Goal: Information Seeking & Learning: Learn about a topic

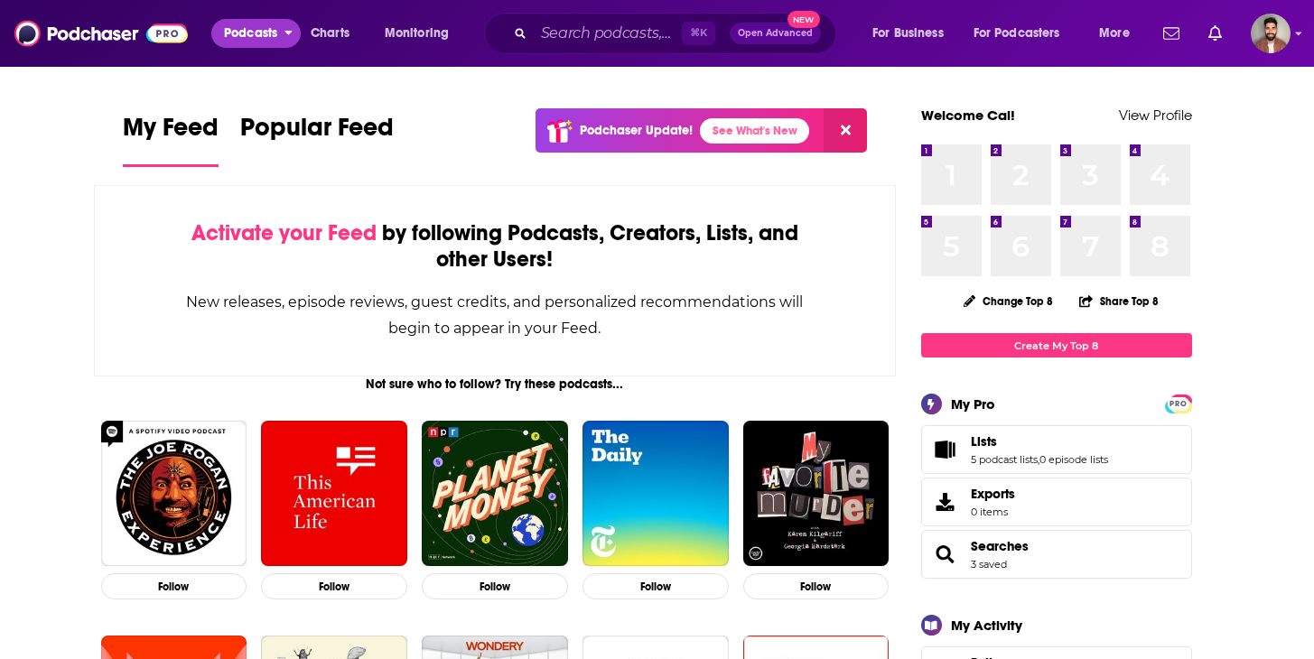
click at [257, 32] on span "Podcasts" at bounding box center [250, 33] width 53 height 25
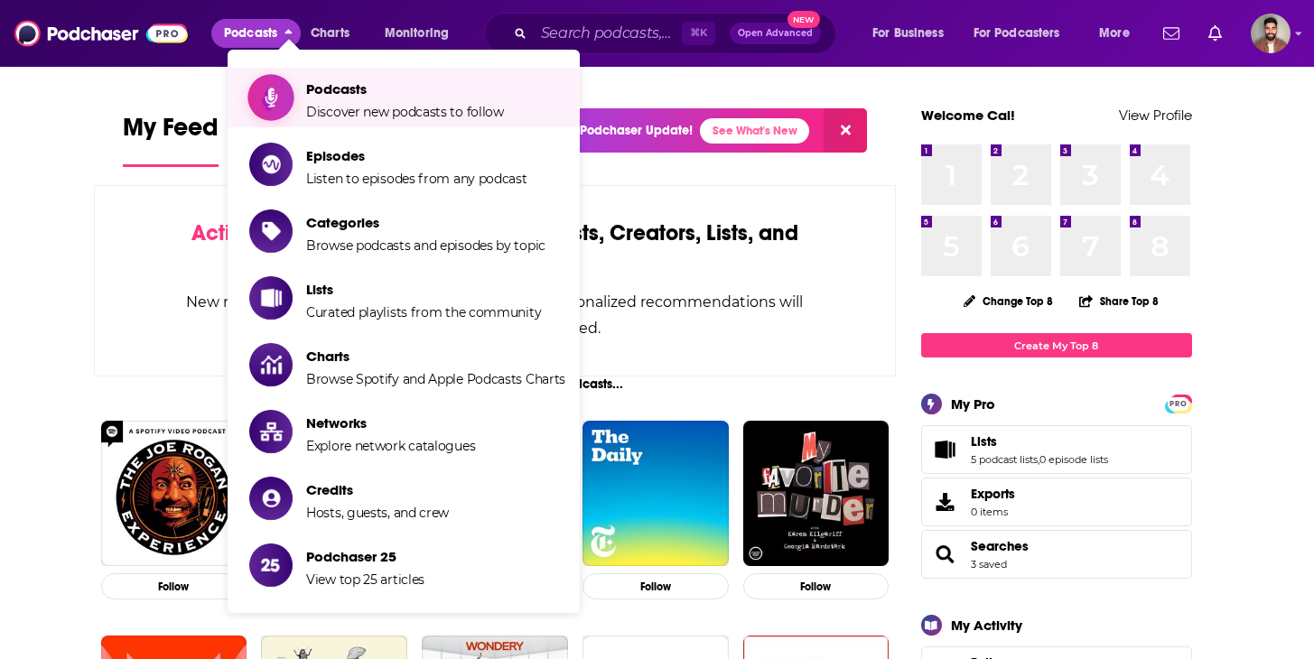
click at [290, 101] on span "Show item sub-menu" at bounding box center [270, 97] width 139 height 139
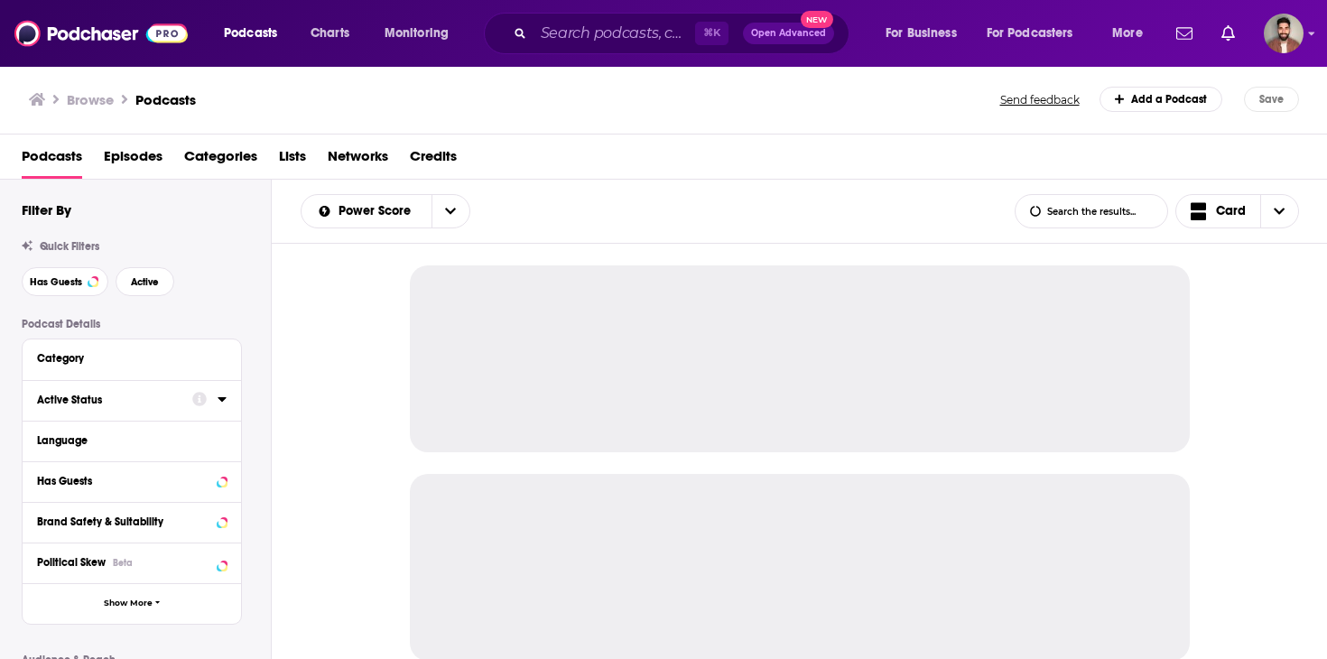
click at [224, 400] on icon at bounding box center [222, 399] width 8 height 5
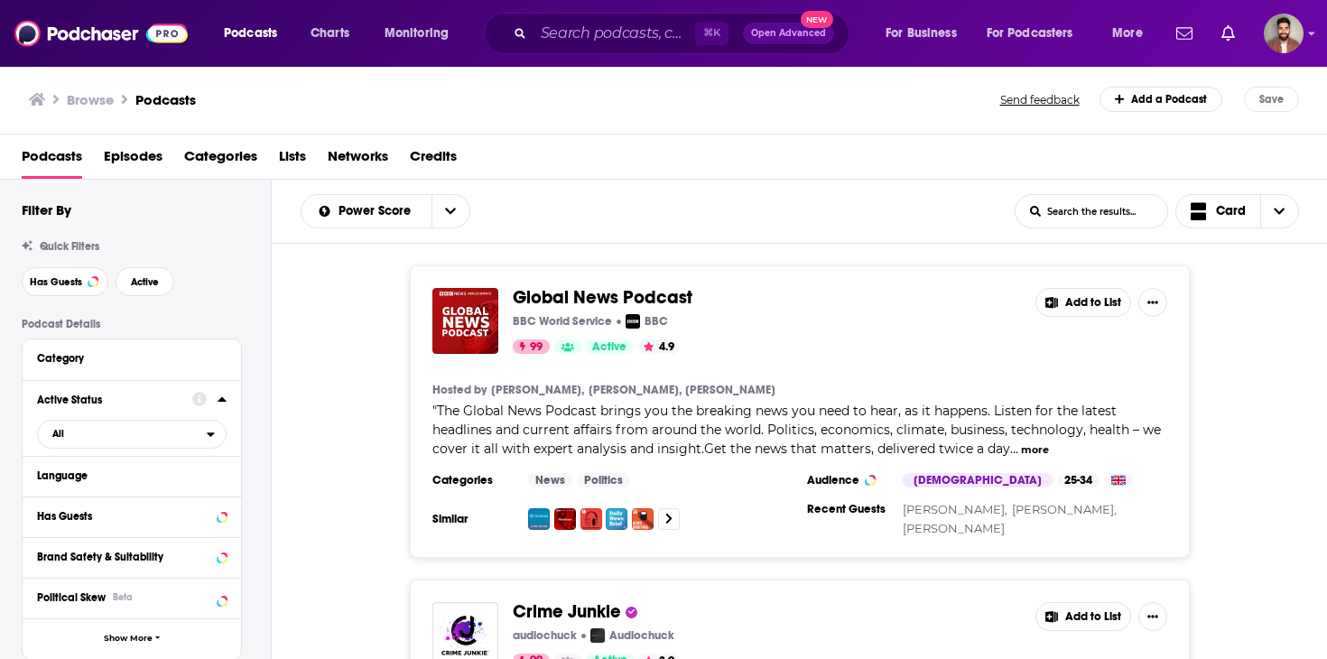
click at [224, 400] on icon at bounding box center [222, 399] width 9 height 14
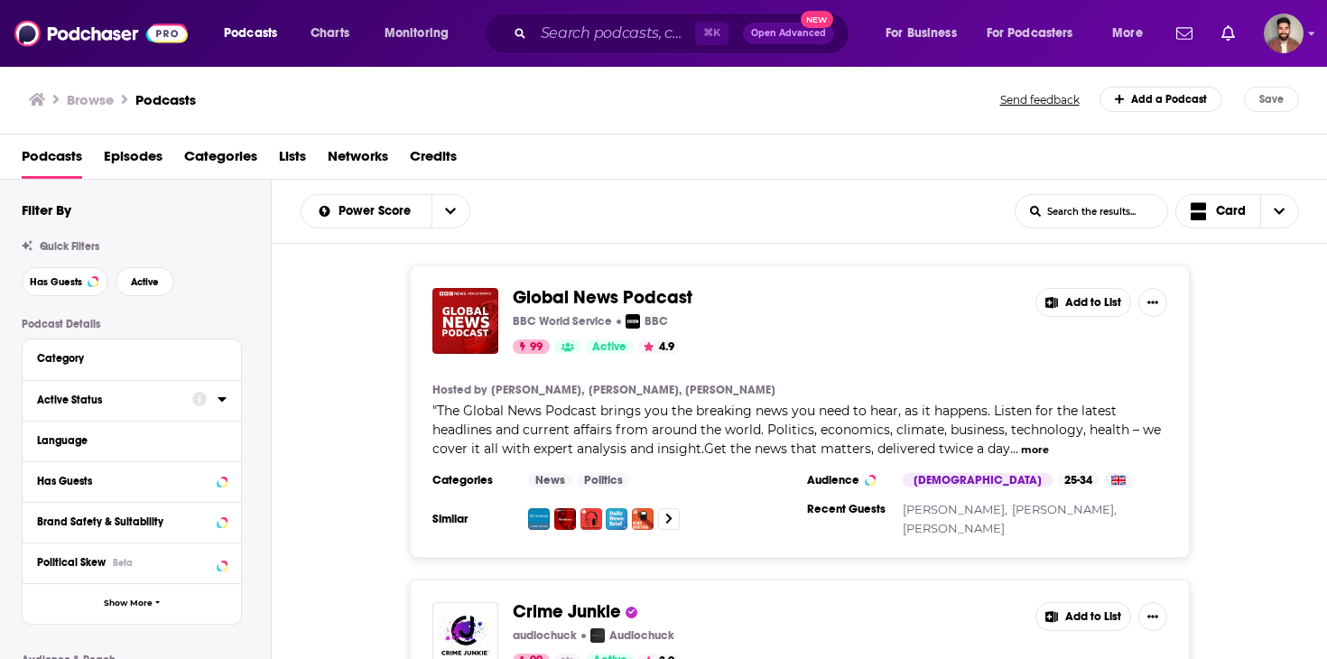
click at [211, 397] on div at bounding box center [209, 399] width 34 height 23
click at [221, 401] on icon at bounding box center [222, 399] width 8 height 5
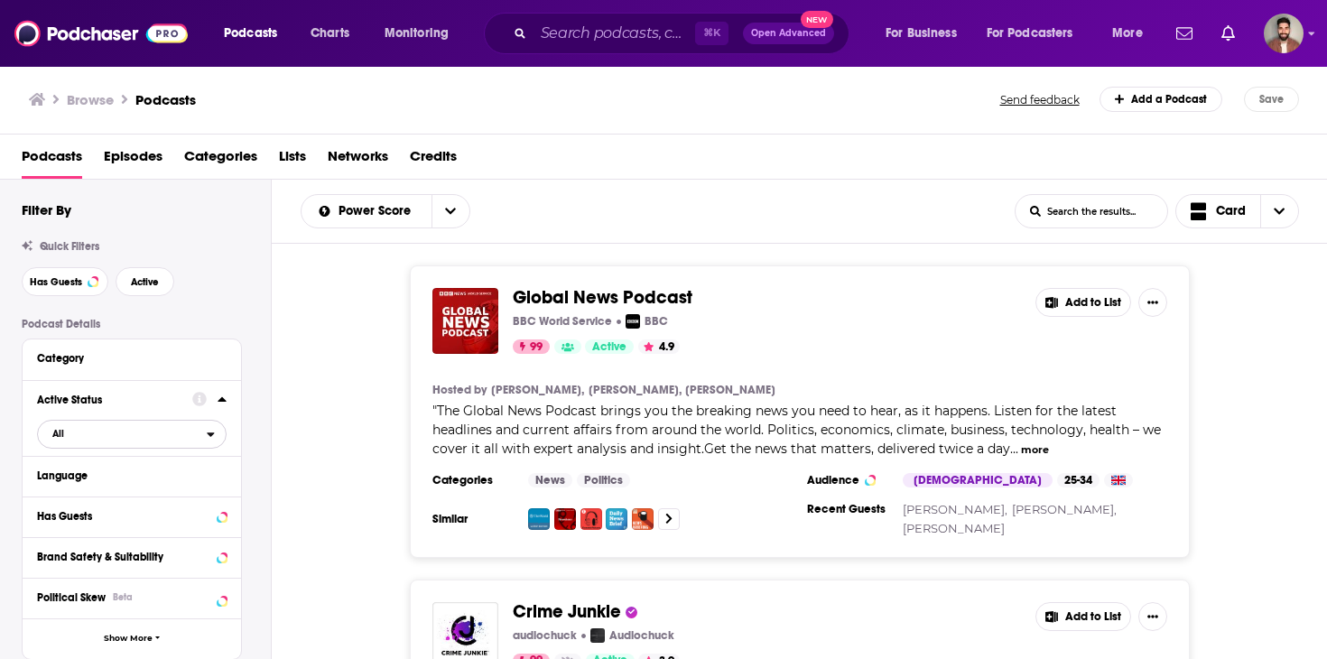
click at [110, 433] on span "All" at bounding box center [122, 433] width 169 height 23
click at [99, 494] on span "Active" at bounding box center [92, 493] width 93 height 10
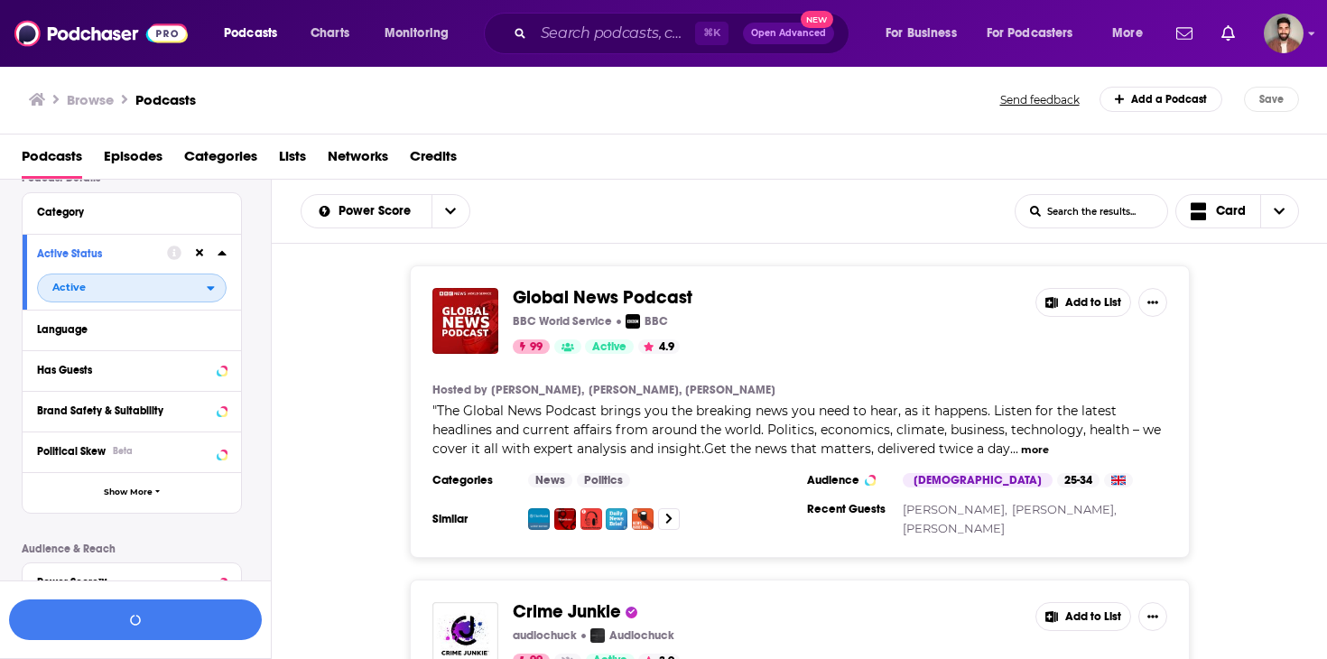
scroll to position [160, 0]
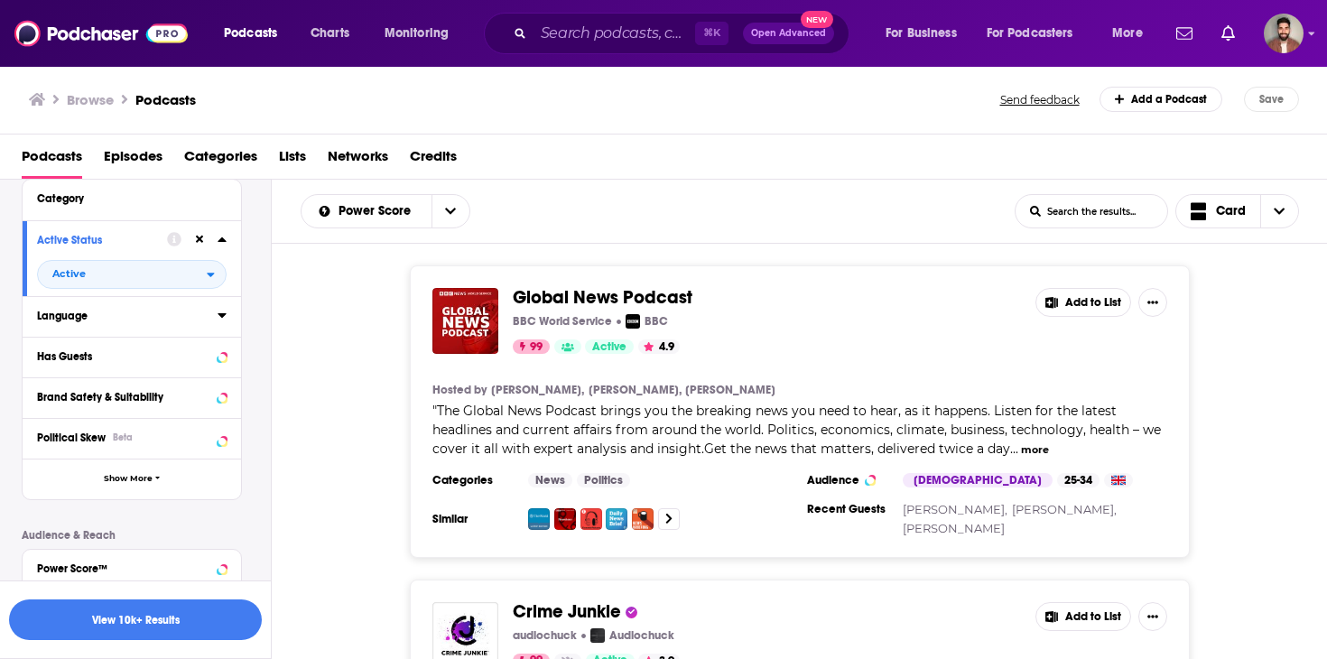
click at [226, 314] on icon at bounding box center [222, 315] width 9 height 14
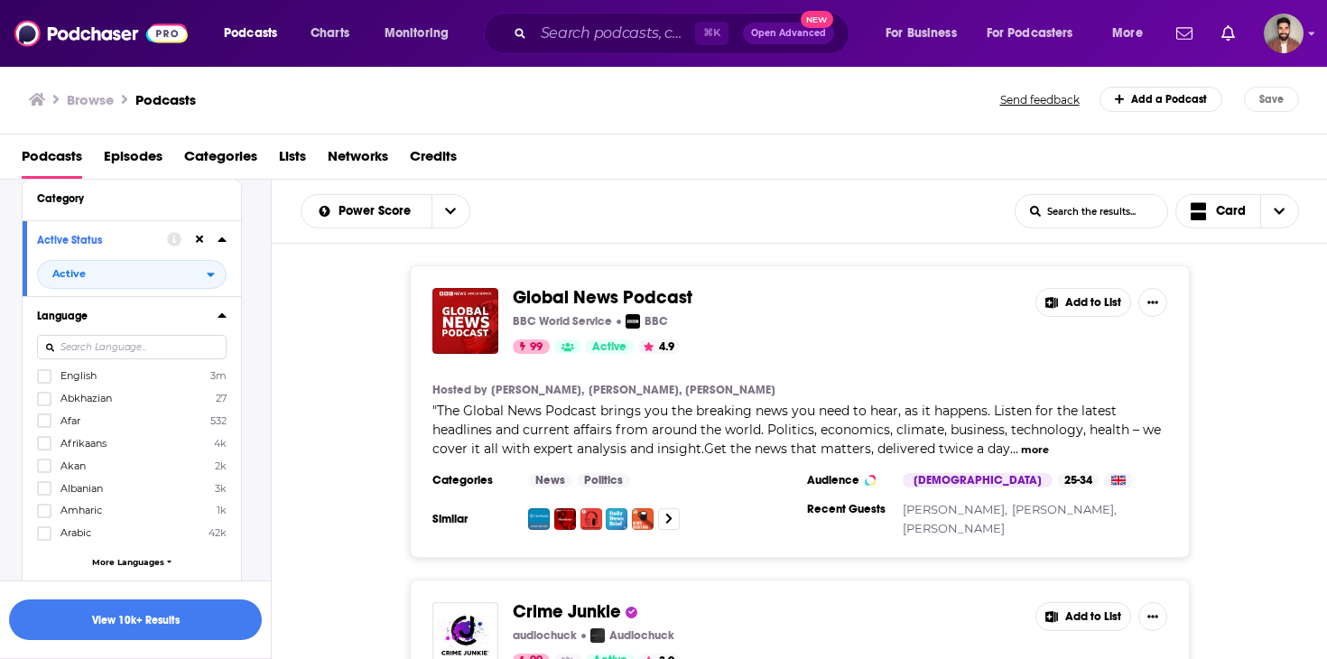
click at [104, 353] on input at bounding box center [132, 347] width 190 height 24
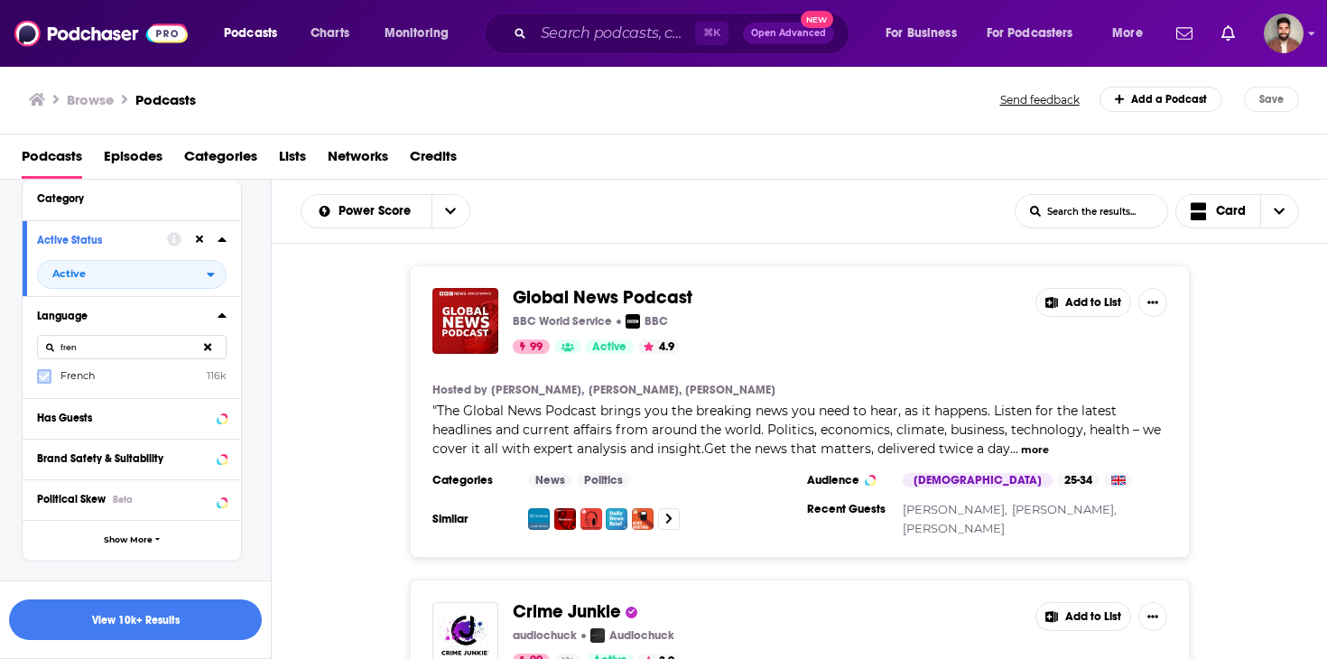
type input "fren"
click at [40, 379] on icon at bounding box center [44, 376] width 11 height 8
click at [137, 543] on span "Show More" at bounding box center [128, 540] width 49 height 10
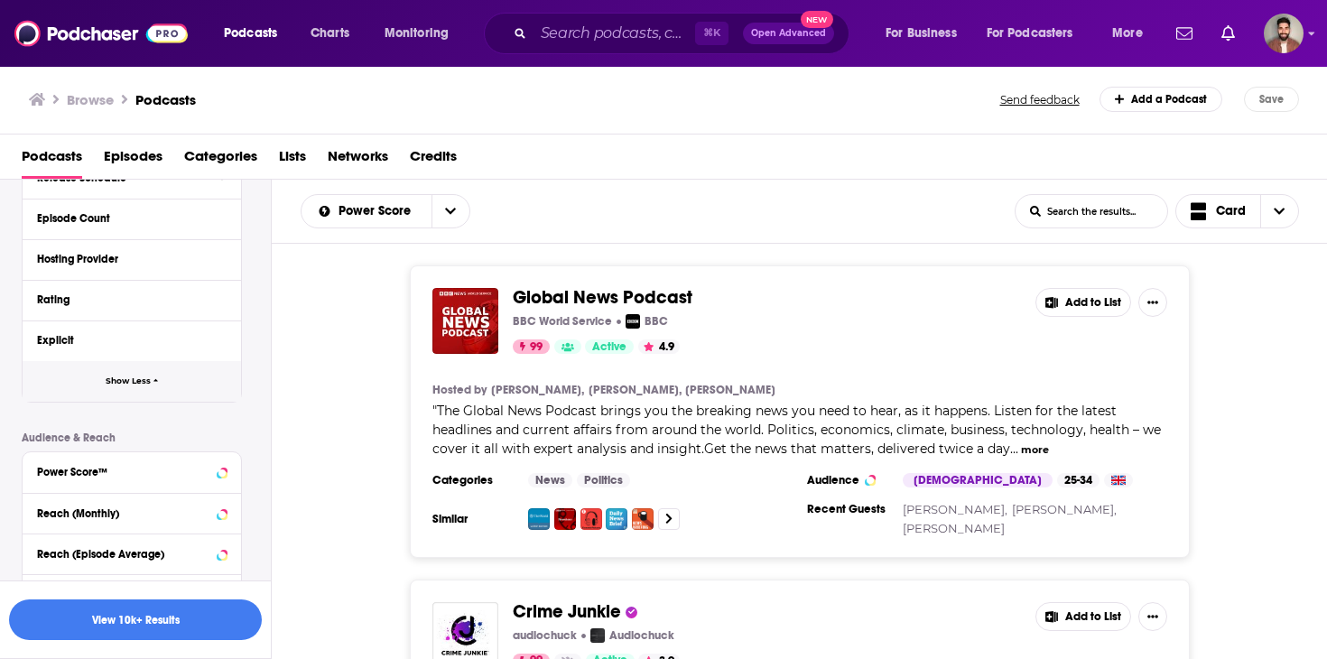
scroll to position [691, 0]
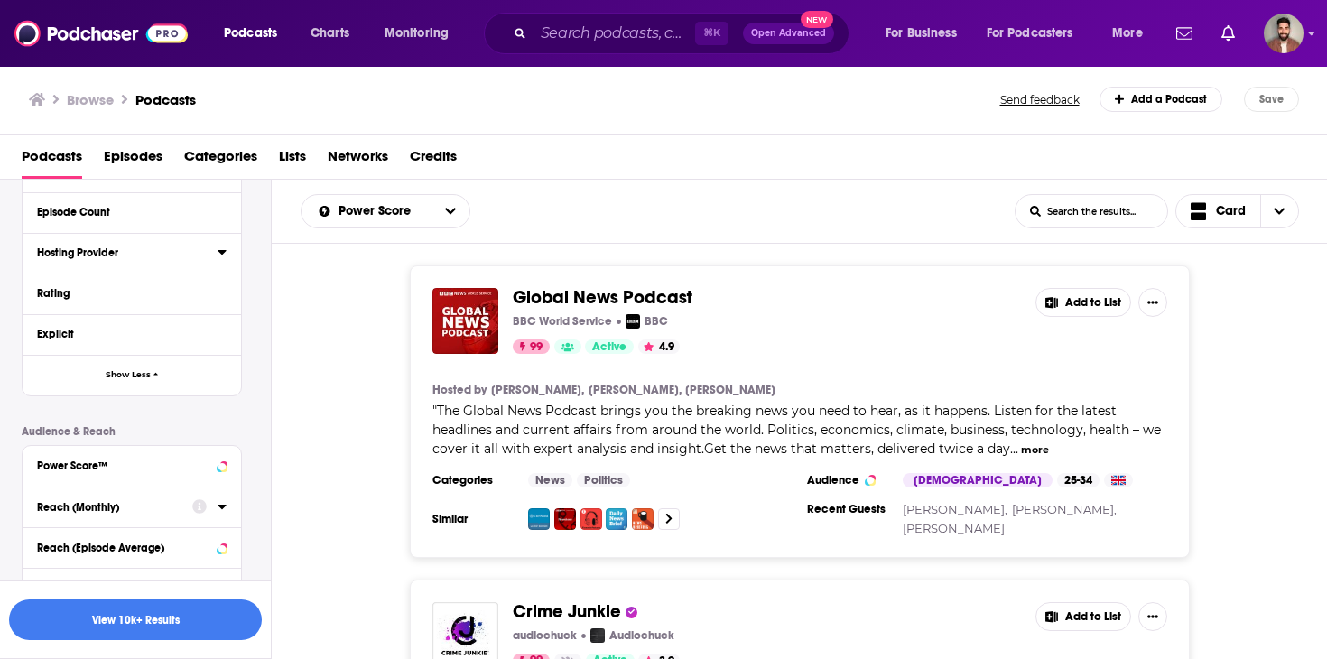
click at [218, 256] on icon at bounding box center [222, 252] width 9 height 14
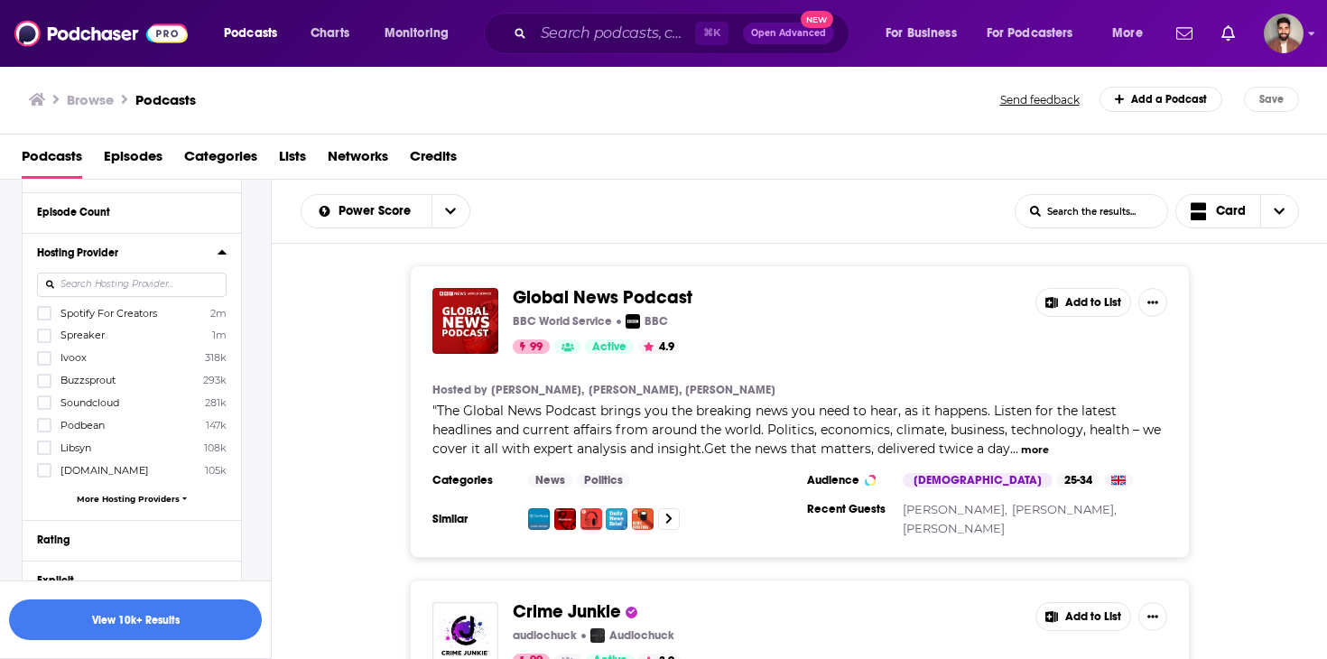
click at [136, 290] on input at bounding box center [132, 285] width 190 height 24
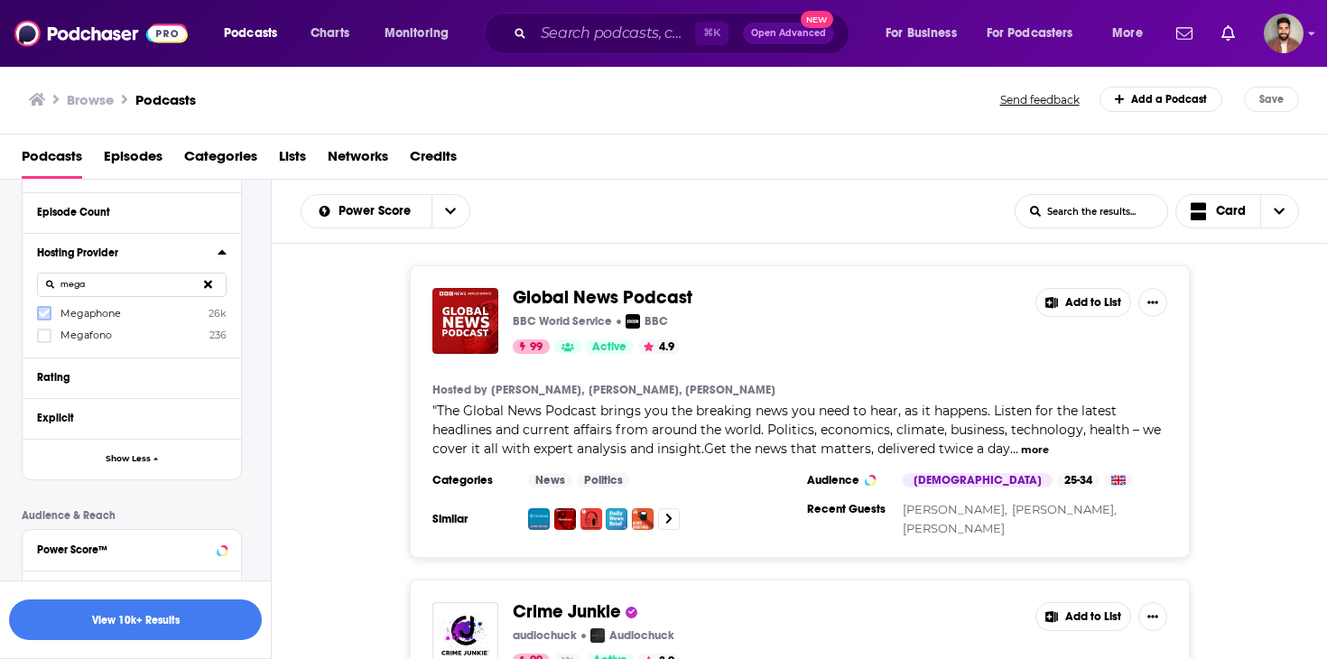
type input "mega"
click at [39, 317] on icon at bounding box center [44, 313] width 11 height 11
click at [180, 636] on button "View 33 Results" at bounding box center [135, 619] width 253 height 41
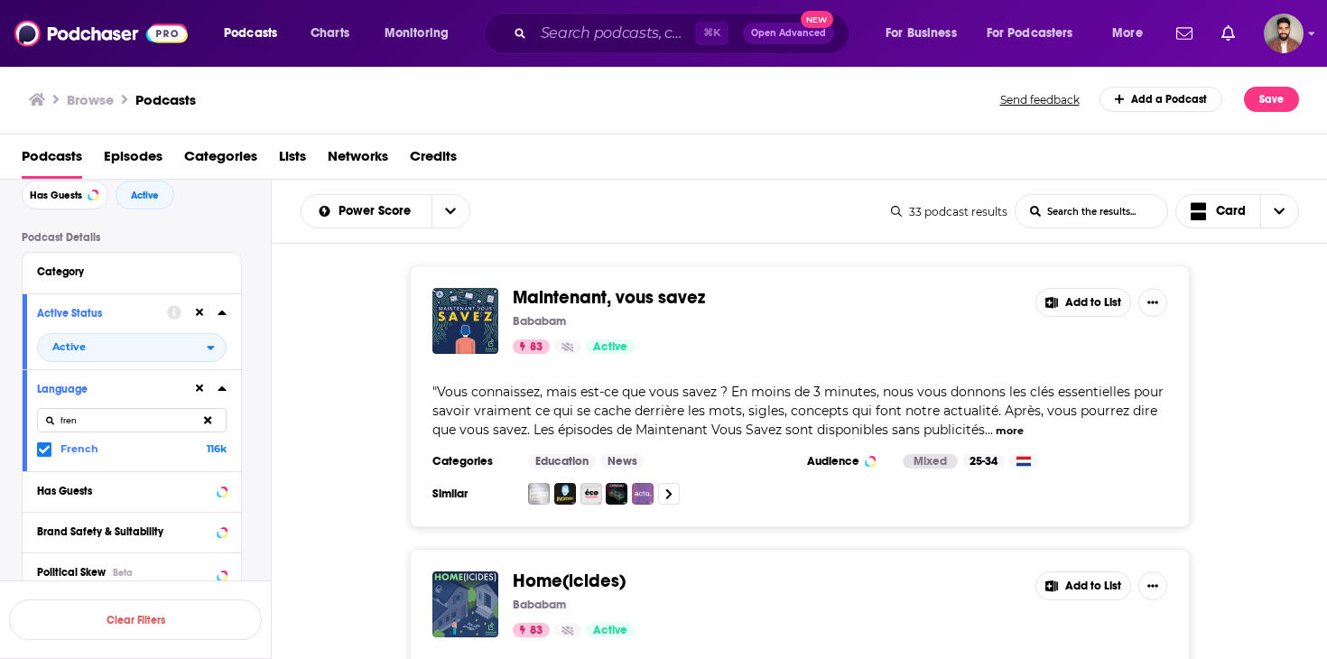
scroll to position [83, 0]
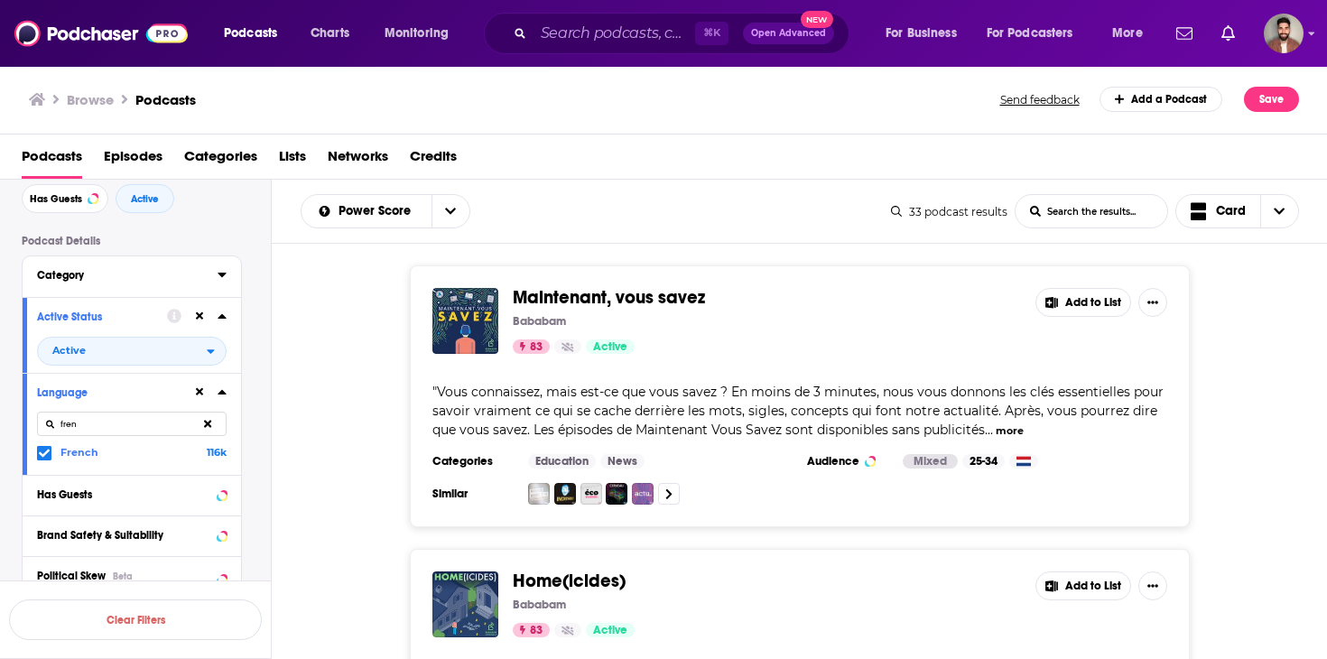
click at [100, 282] on div "Category" at bounding box center [121, 275] width 169 height 13
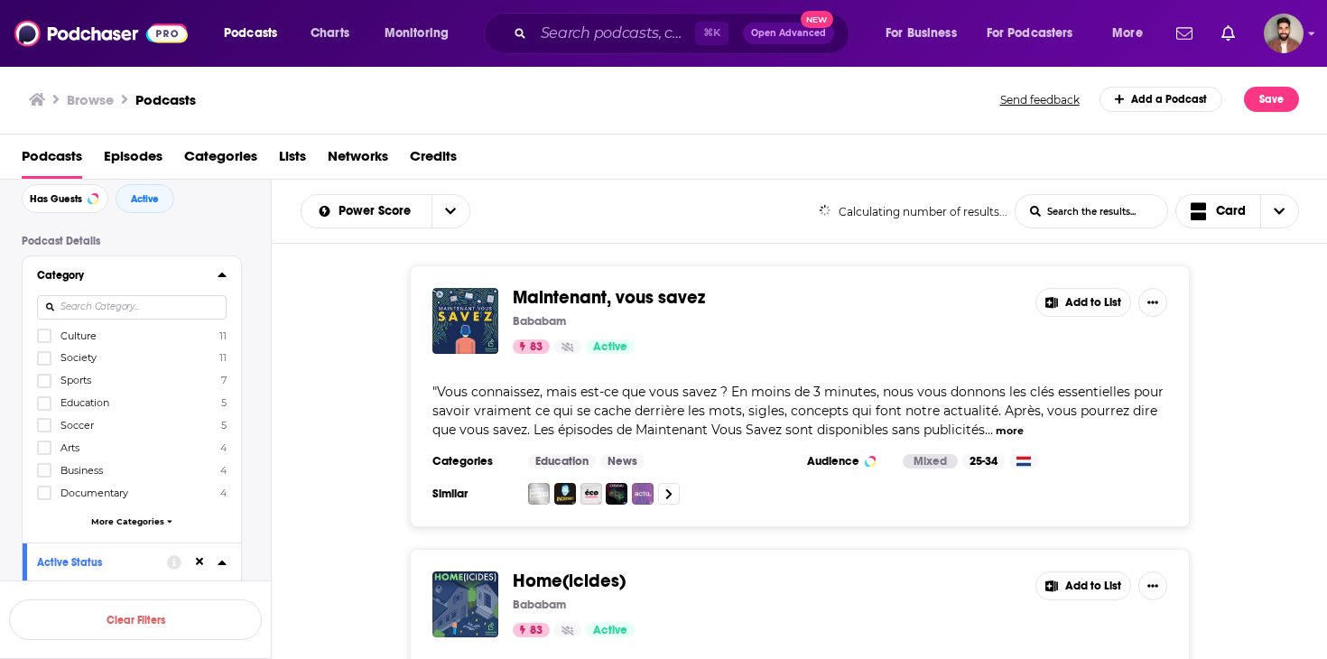
click at [135, 303] on input at bounding box center [132, 307] width 190 height 24
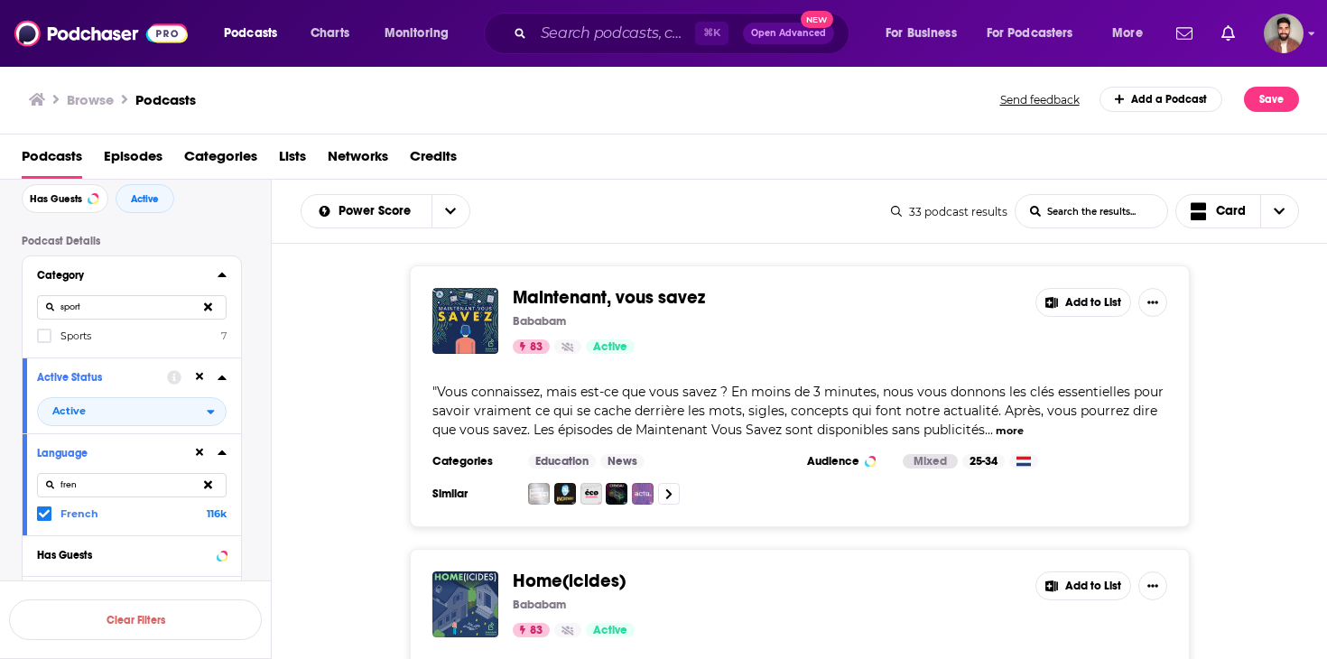
type input "sport"
click at [55, 336] on label "Sports 7" at bounding box center [132, 335] width 190 height 15
click at [44, 341] on input "multiSelectOption-sports-0" at bounding box center [44, 341] width 0 height 0
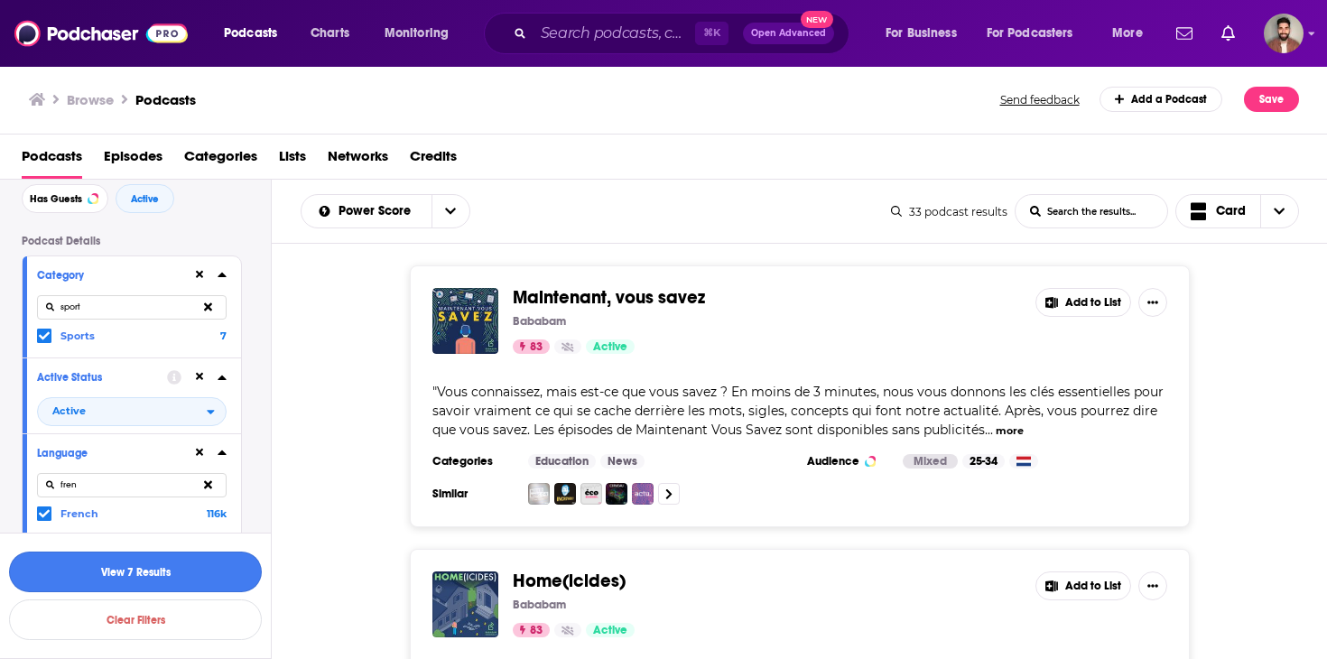
click at [148, 563] on button "View 7 Results" at bounding box center [135, 572] width 253 height 41
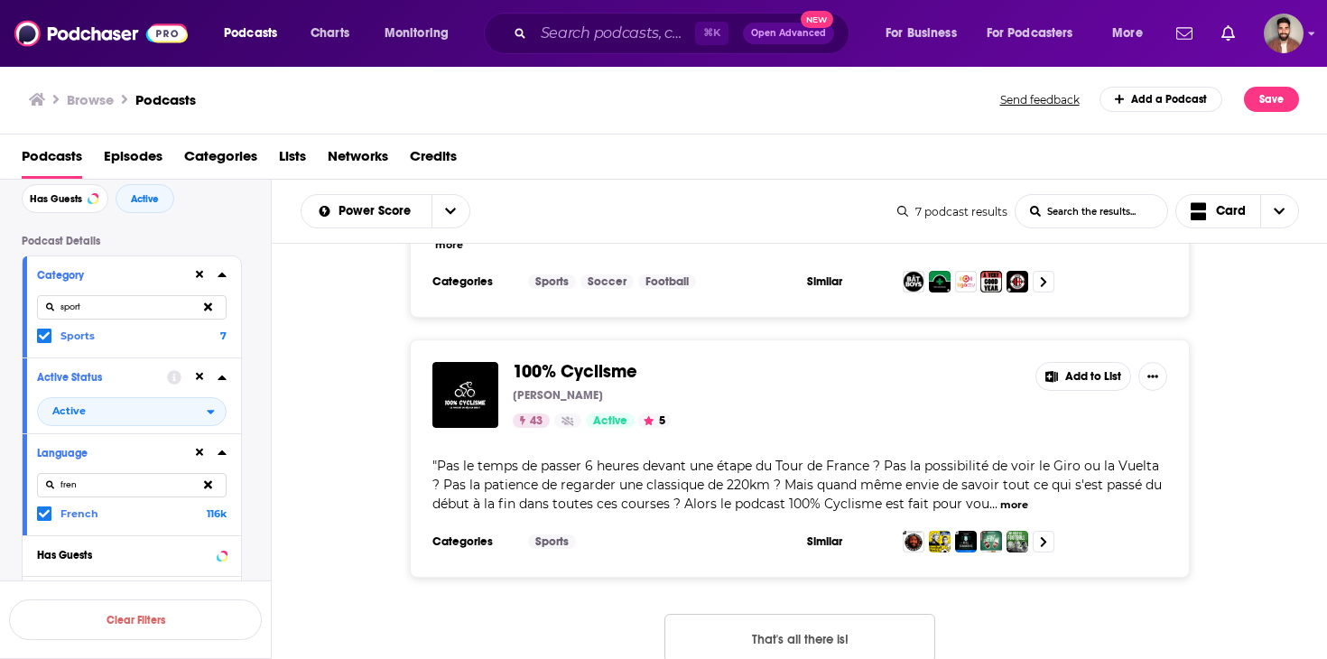
scroll to position [1559, 0]
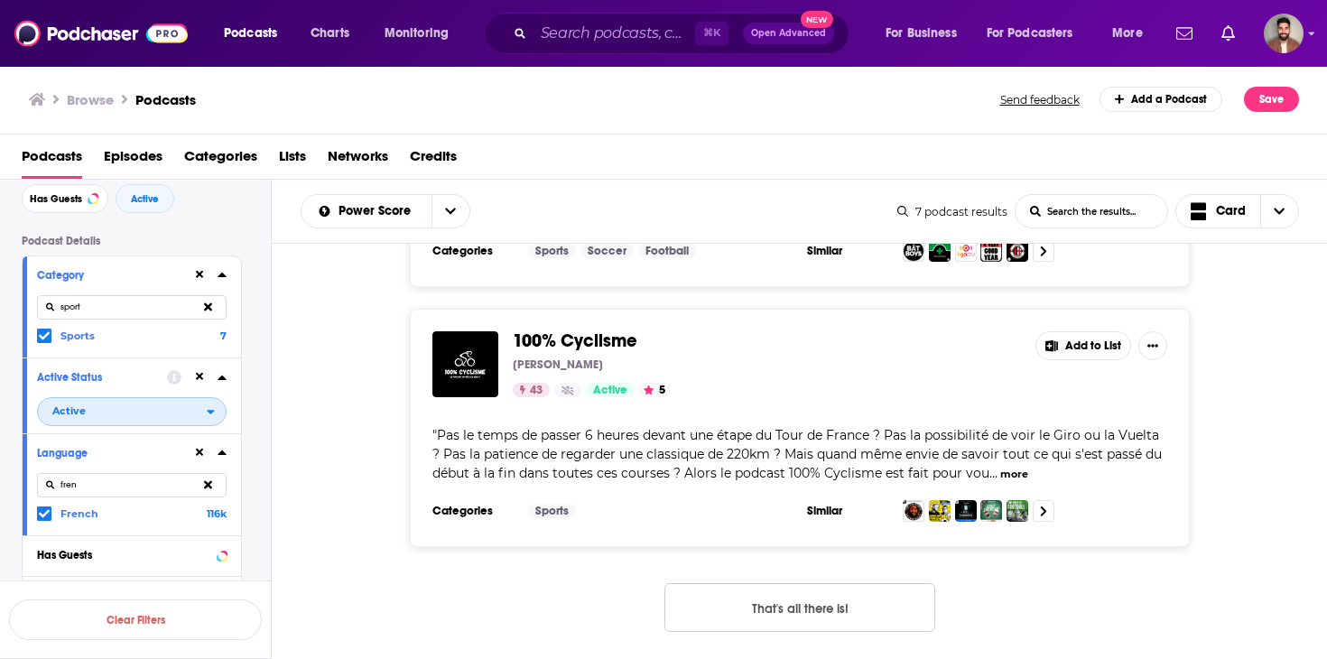
click at [198, 404] on span "Active" at bounding box center [122, 411] width 169 height 23
click at [94, 448] on div "All" at bounding box center [138, 441] width 202 height 30
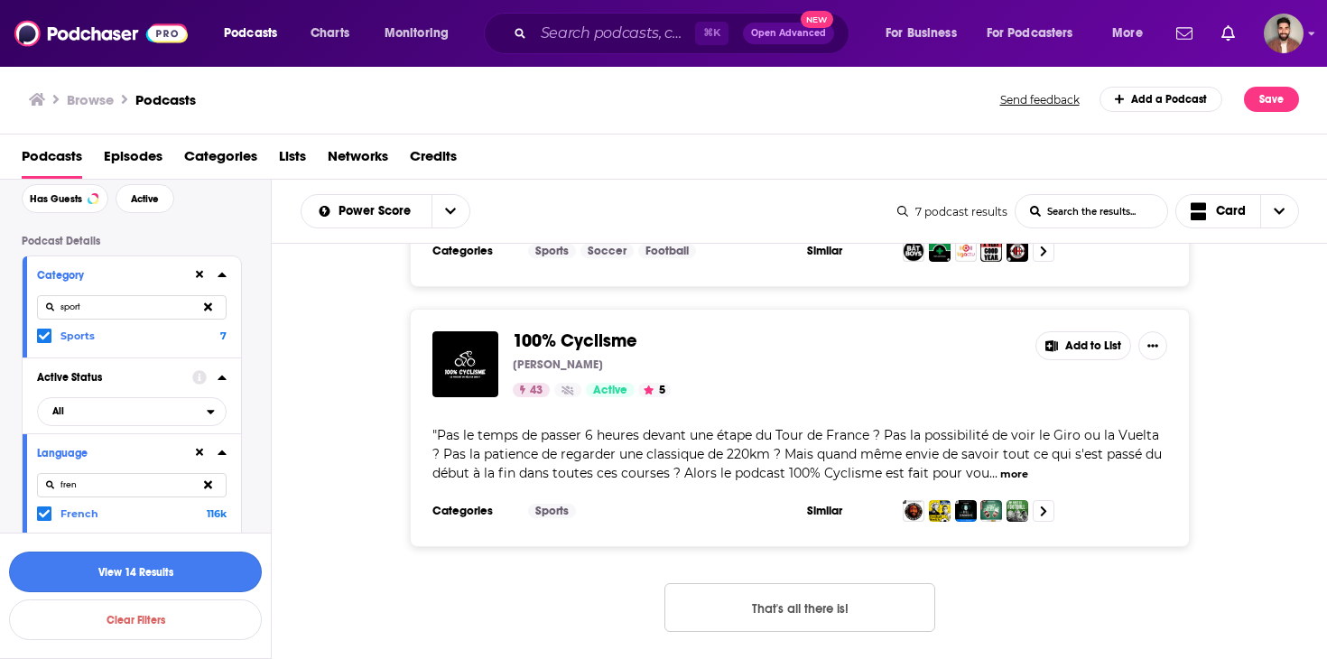
click at [162, 568] on button "View 14 Results" at bounding box center [135, 572] width 253 height 41
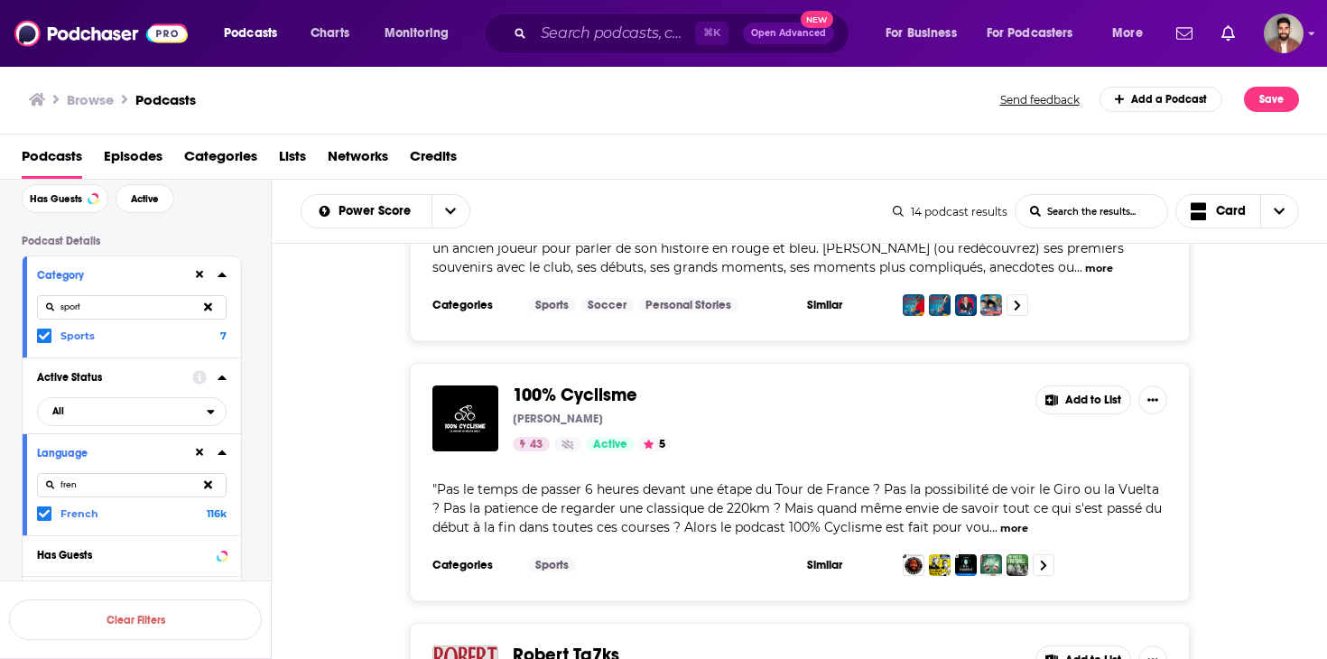
scroll to position [1769, 0]
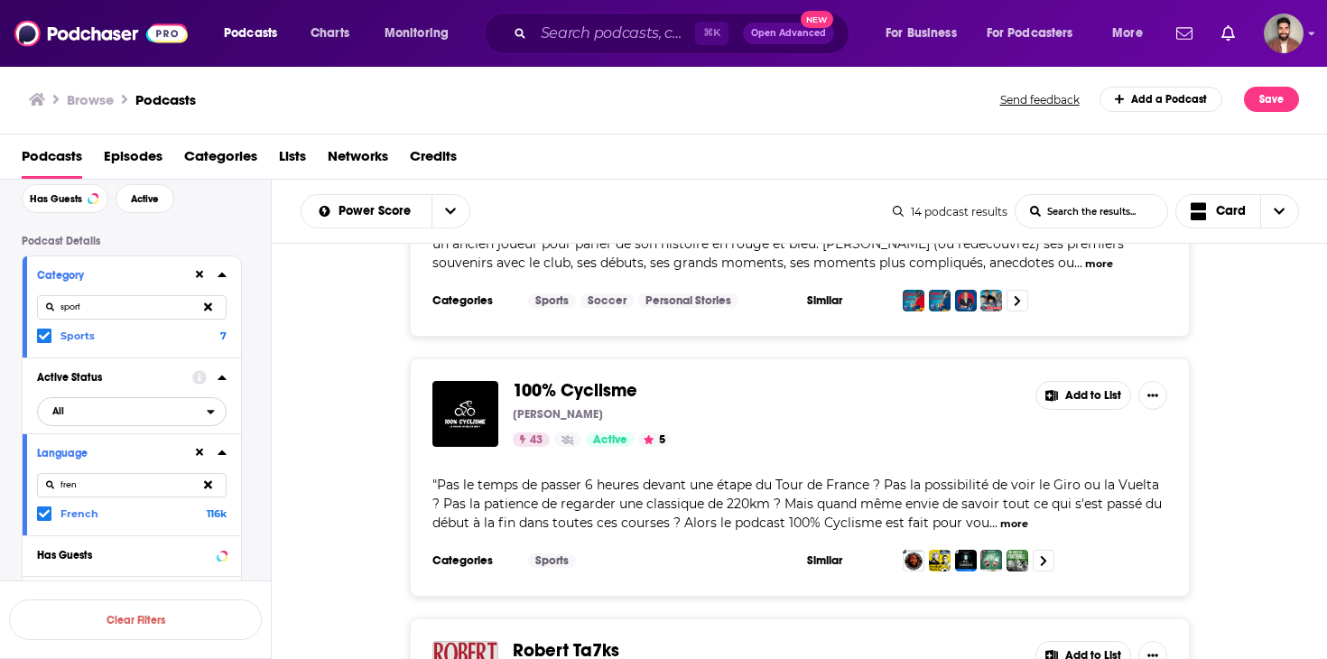
click at [104, 413] on span "All" at bounding box center [122, 411] width 169 height 23
click at [361, 449] on div "100% Cyclisme Loïc Chetail 43 Active 5 Add to List " Pas le temps de passer 6 h…" at bounding box center [800, 477] width 1056 height 238
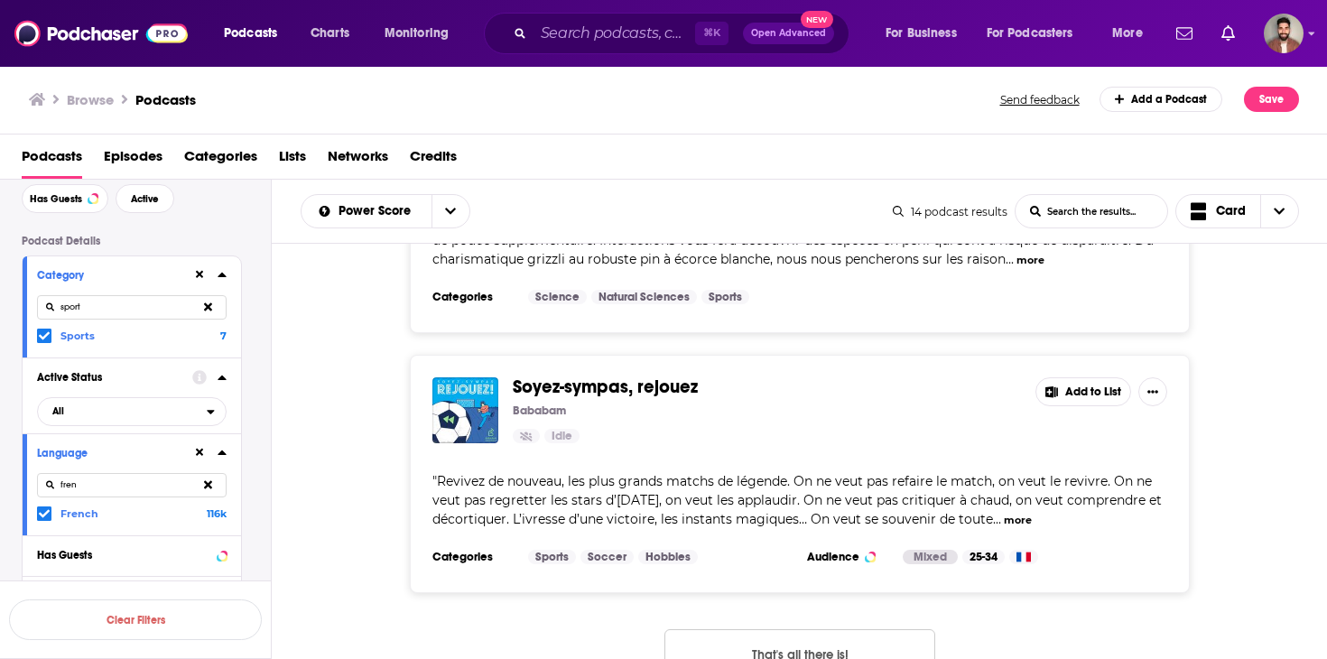
scroll to position [3403, 0]
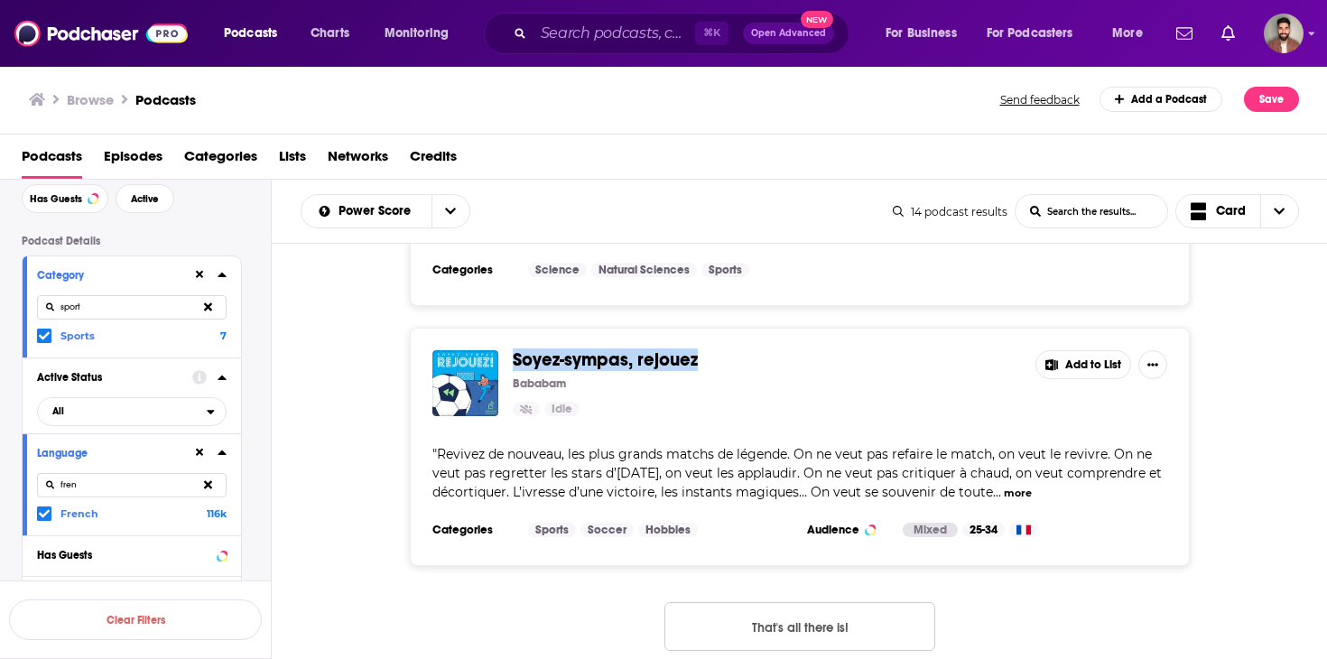
click at [210, 485] on icon at bounding box center [208, 484] width 8 height 8
click at [169, 486] on input at bounding box center [132, 485] width 190 height 24
click at [42, 518] on icon at bounding box center [44, 514] width 11 height 8
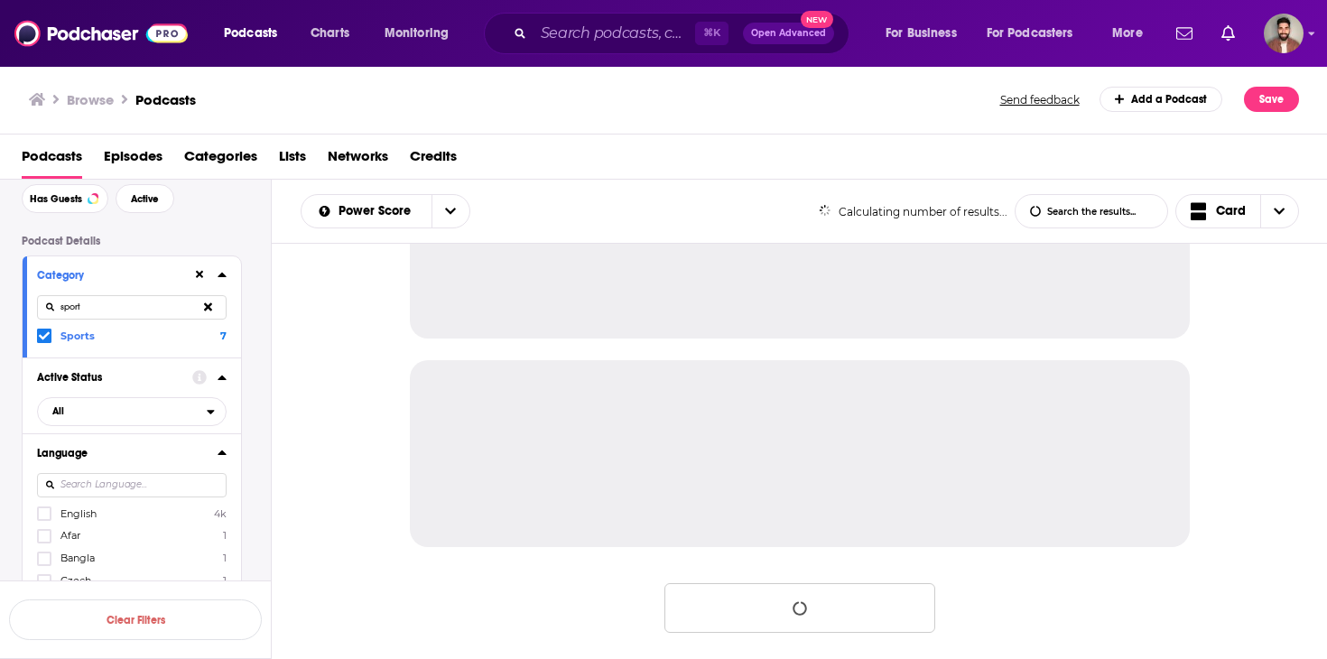
click at [127, 496] on input at bounding box center [132, 485] width 190 height 24
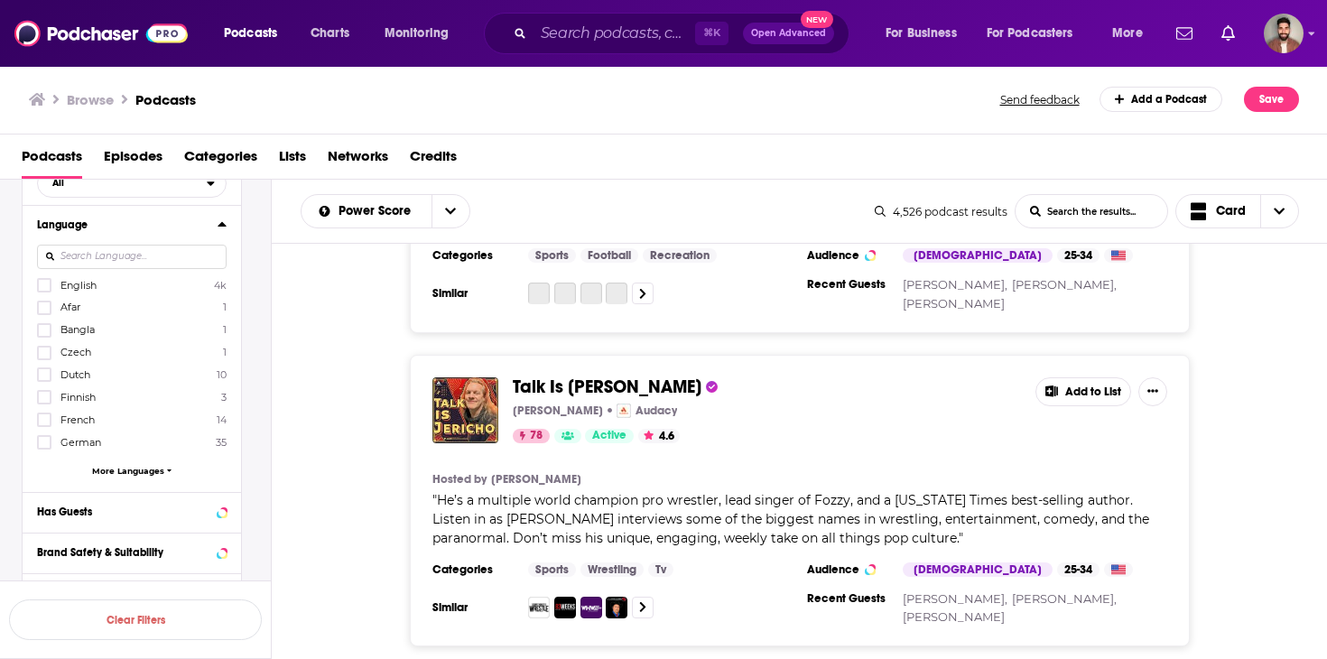
scroll to position [316, 0]
click at [137, 470] on span "More Languages" at bounding box center [128, 466] width 72 height 10
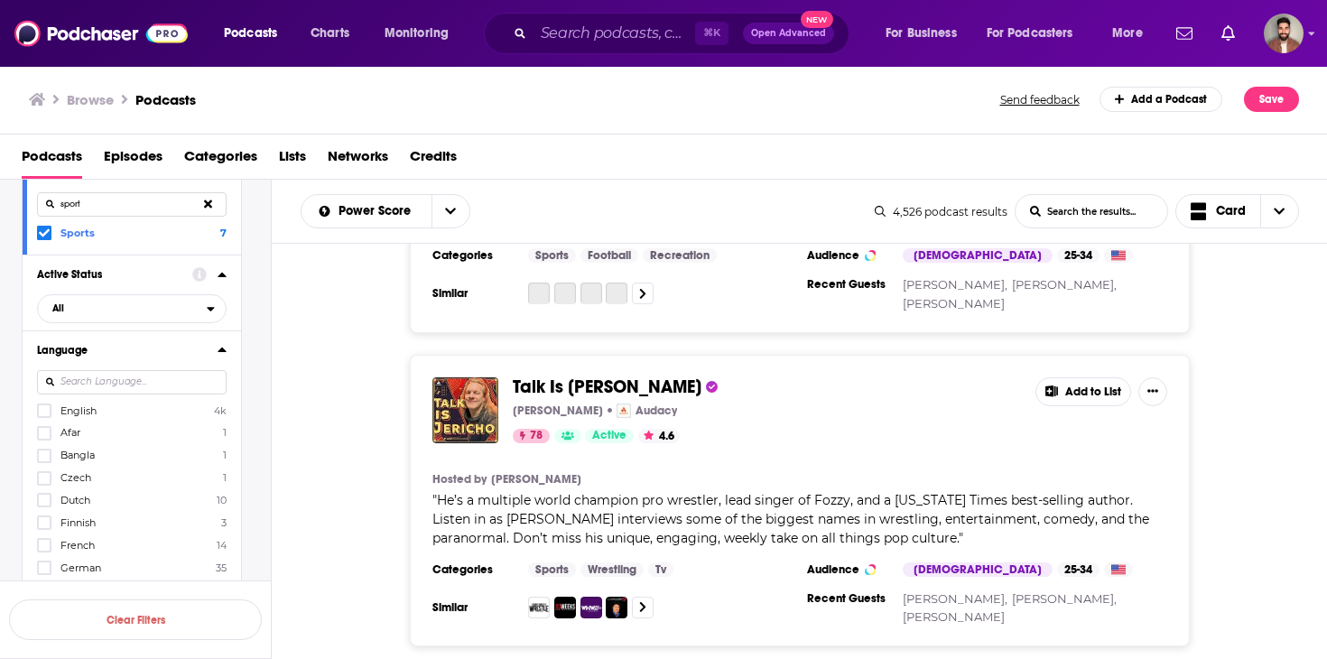
scroll to position [169, 0]
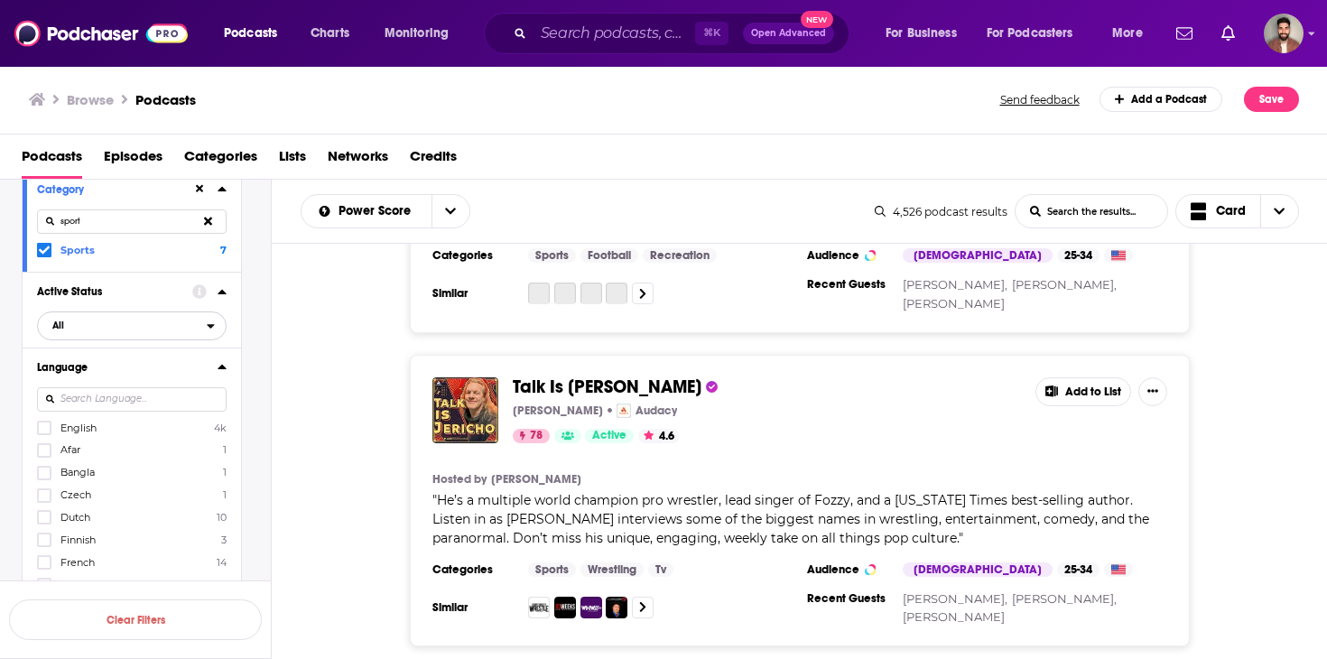
click at [159, 331] on span "All" at bounding box center [122, 325] width 169 height 23
click at [88, 389] on span "Active" at bounding box center [96, 385] width 100 height 10
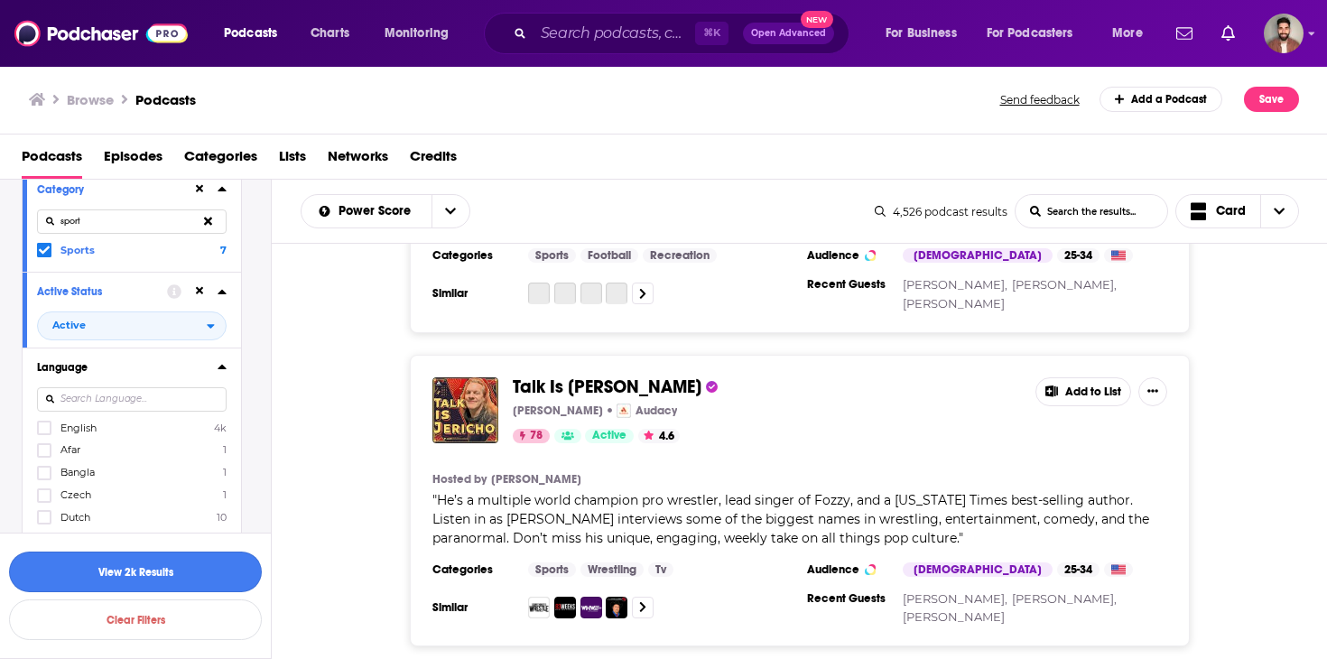
click at [143, 572] on button "View 2k Results" at bounding box center [135, 572] width 253 height 41
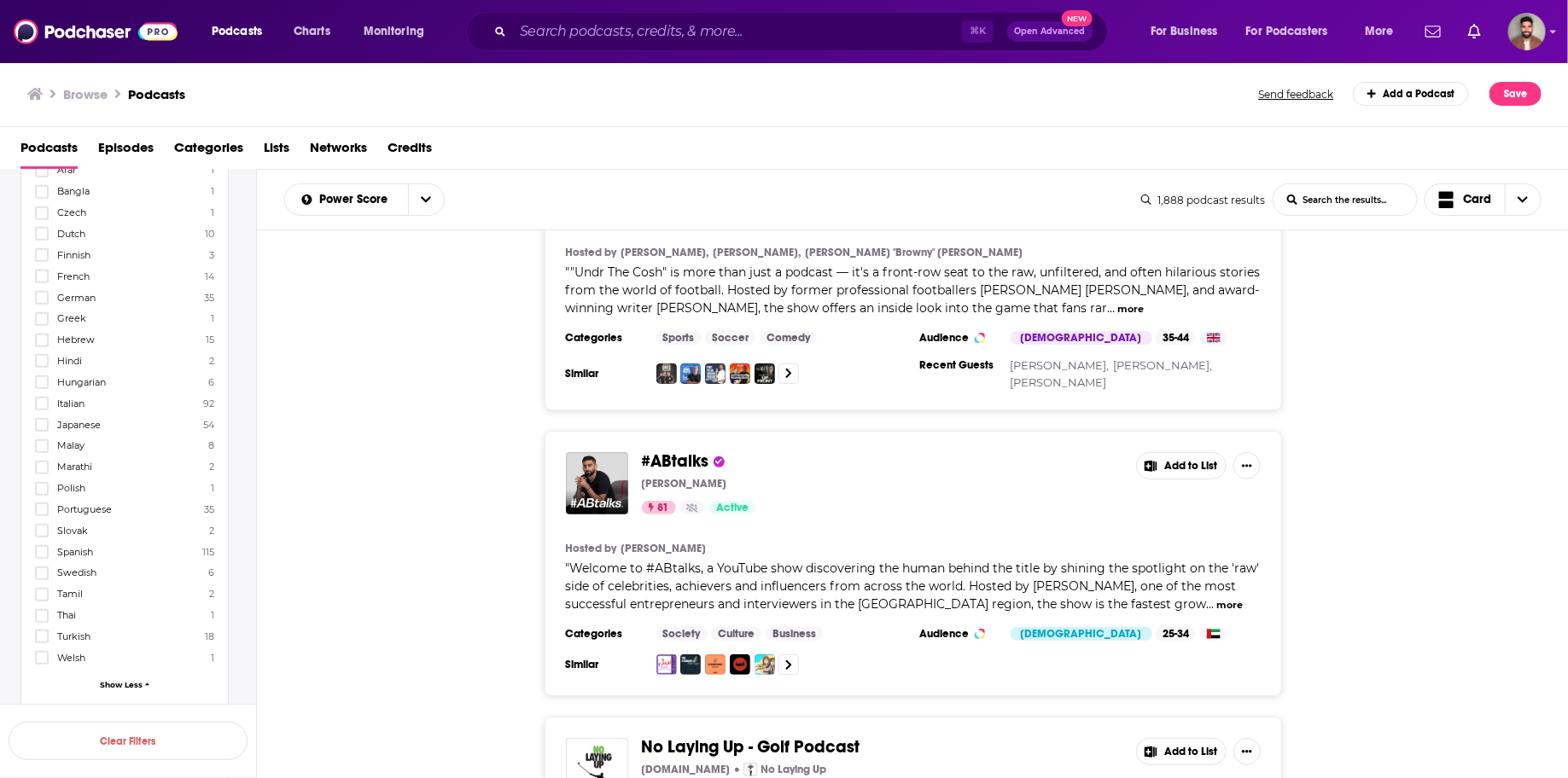
scroll to position [419, 0]
click at [133, 622] on span "Show Less" at bounding box center [121, 681] width 43 height 9
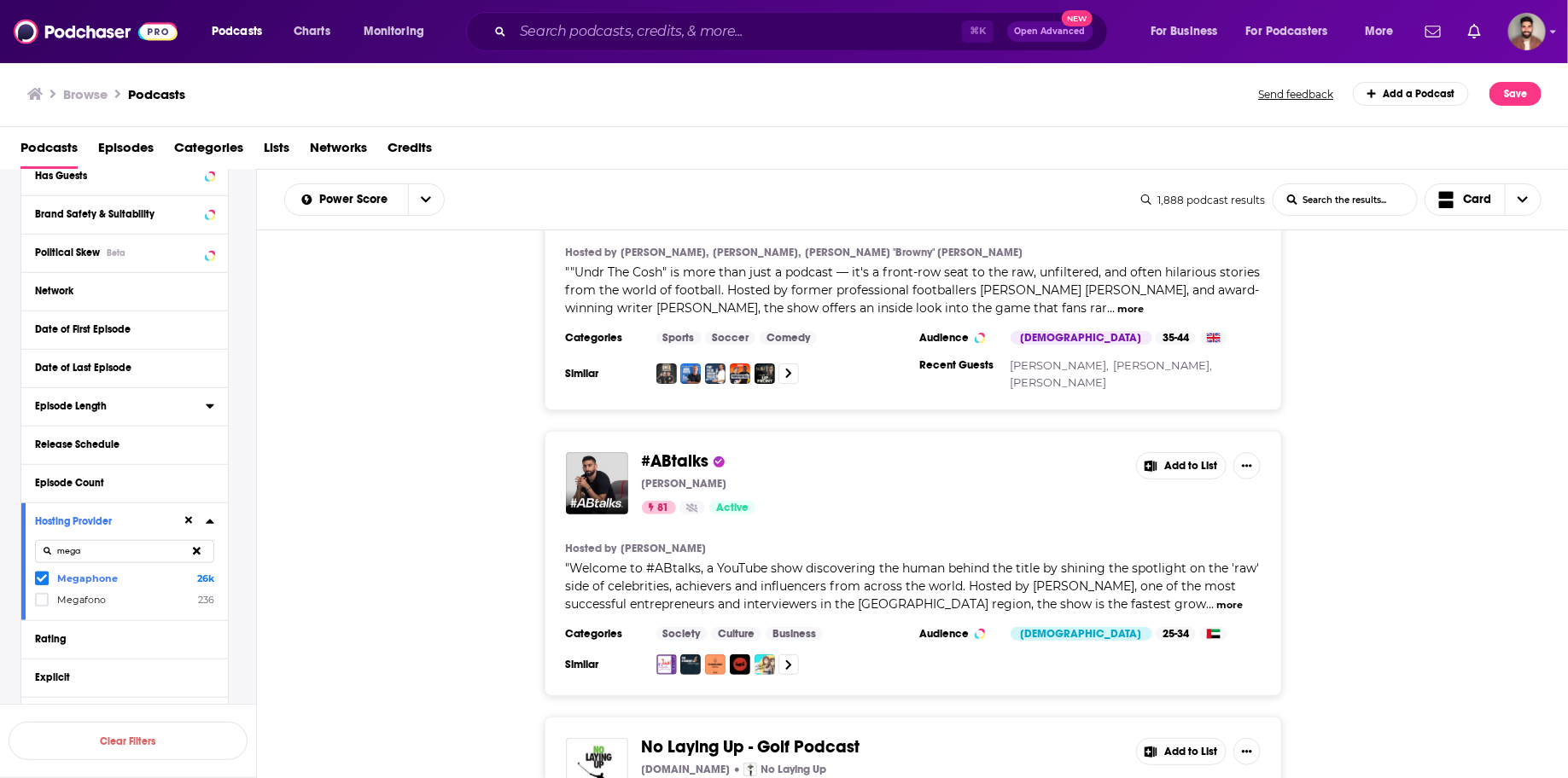
scroll to position [654, 0]
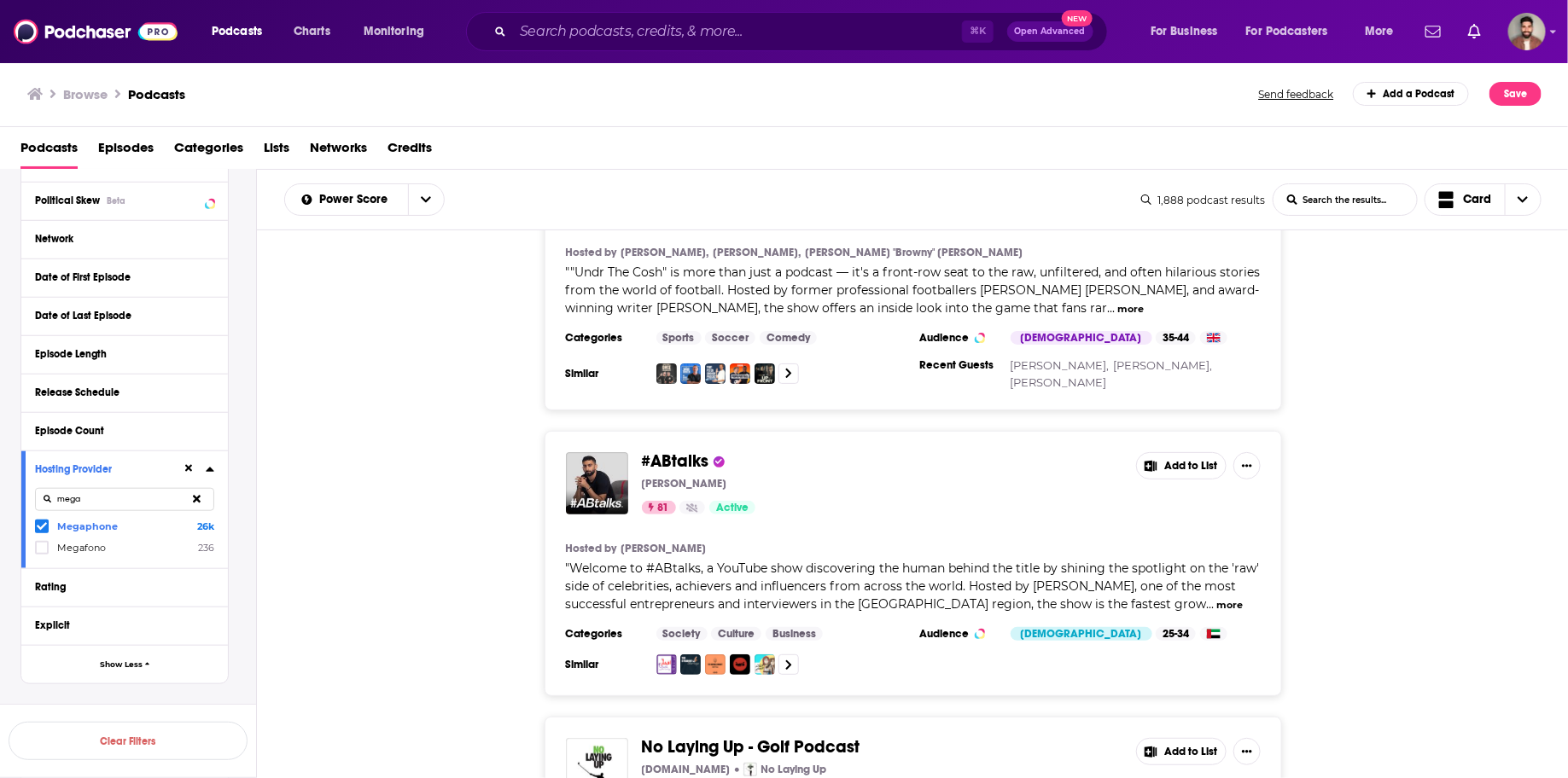
click at [35, 523] on span at bounding box center [42, 527] width 13 height 13
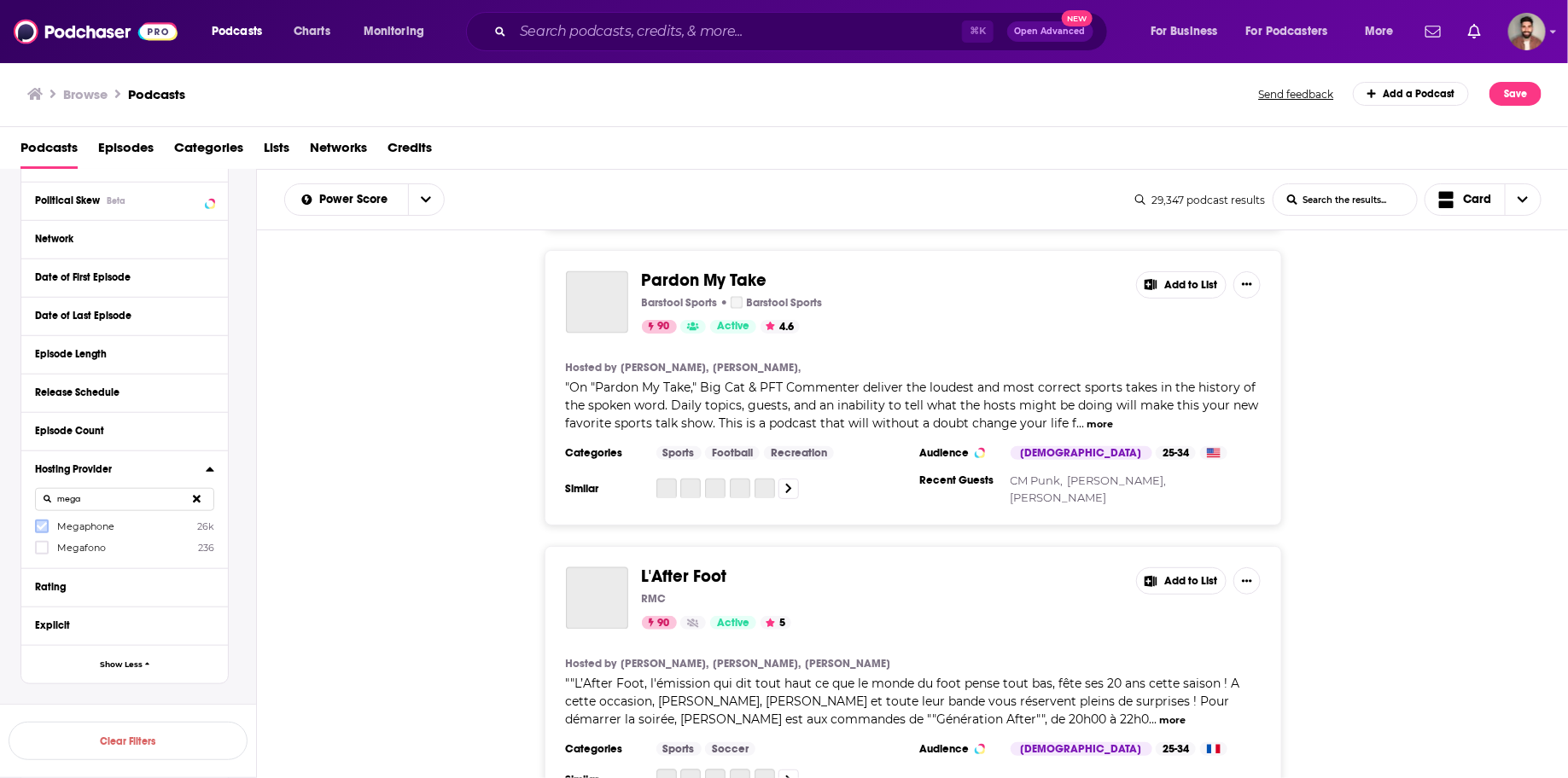
scroll to position [5245, 0]
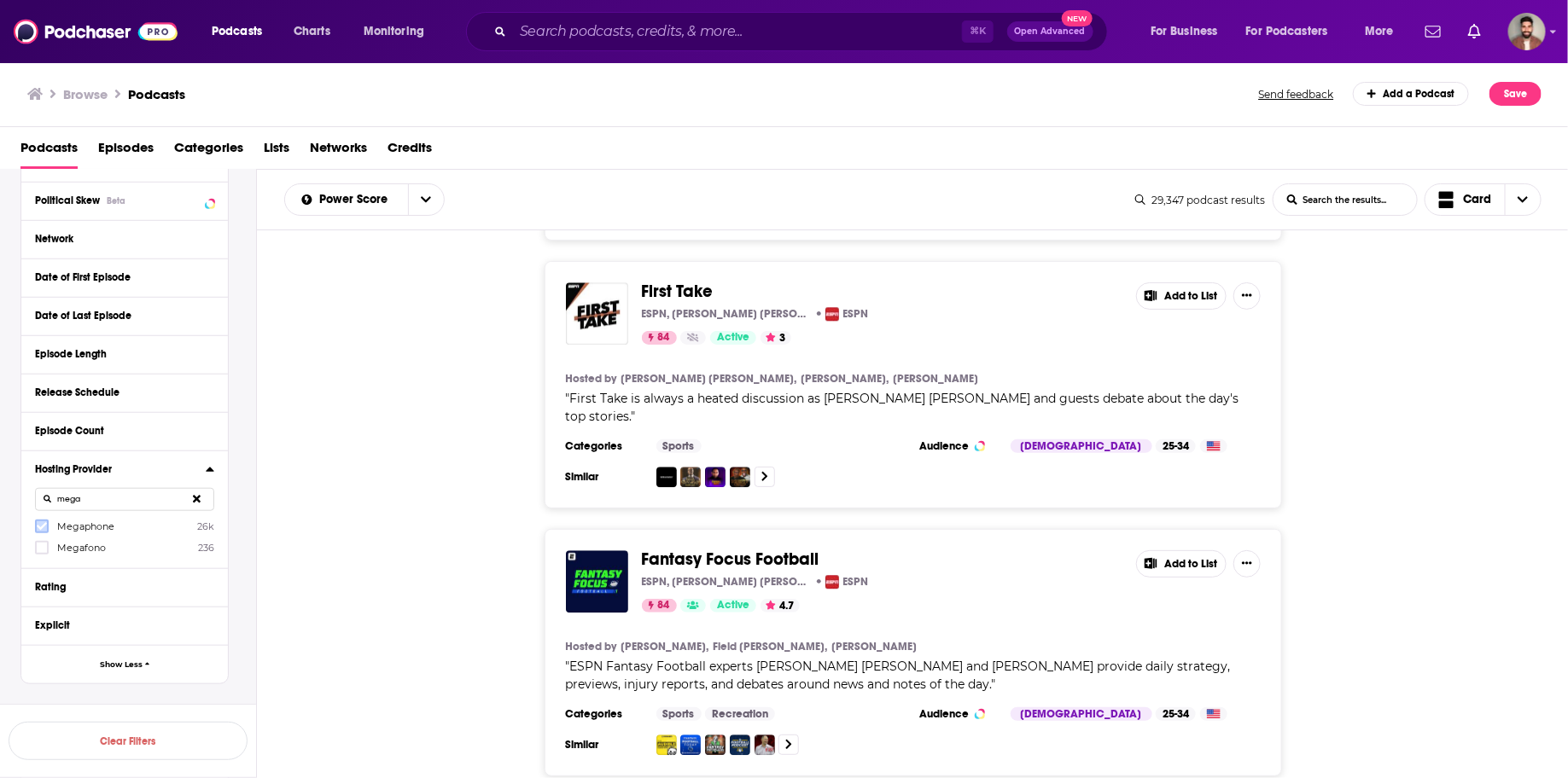
click at [40, 525] on icon at bounding box center [42, 527] width 10 height 10
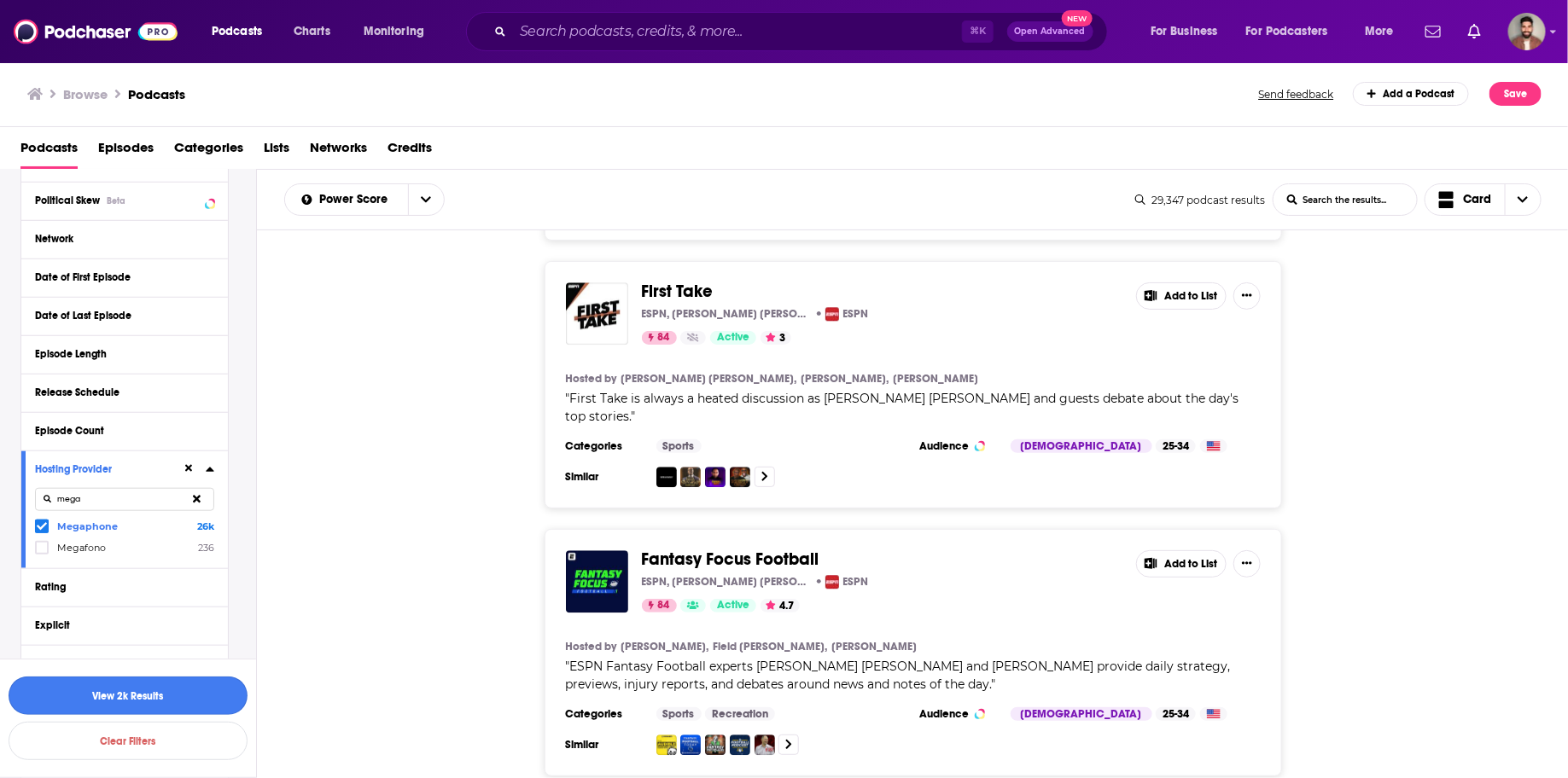
click at [171, 622] on button "View 2k Results" at bounding box center [128, 696] width 239 height 39
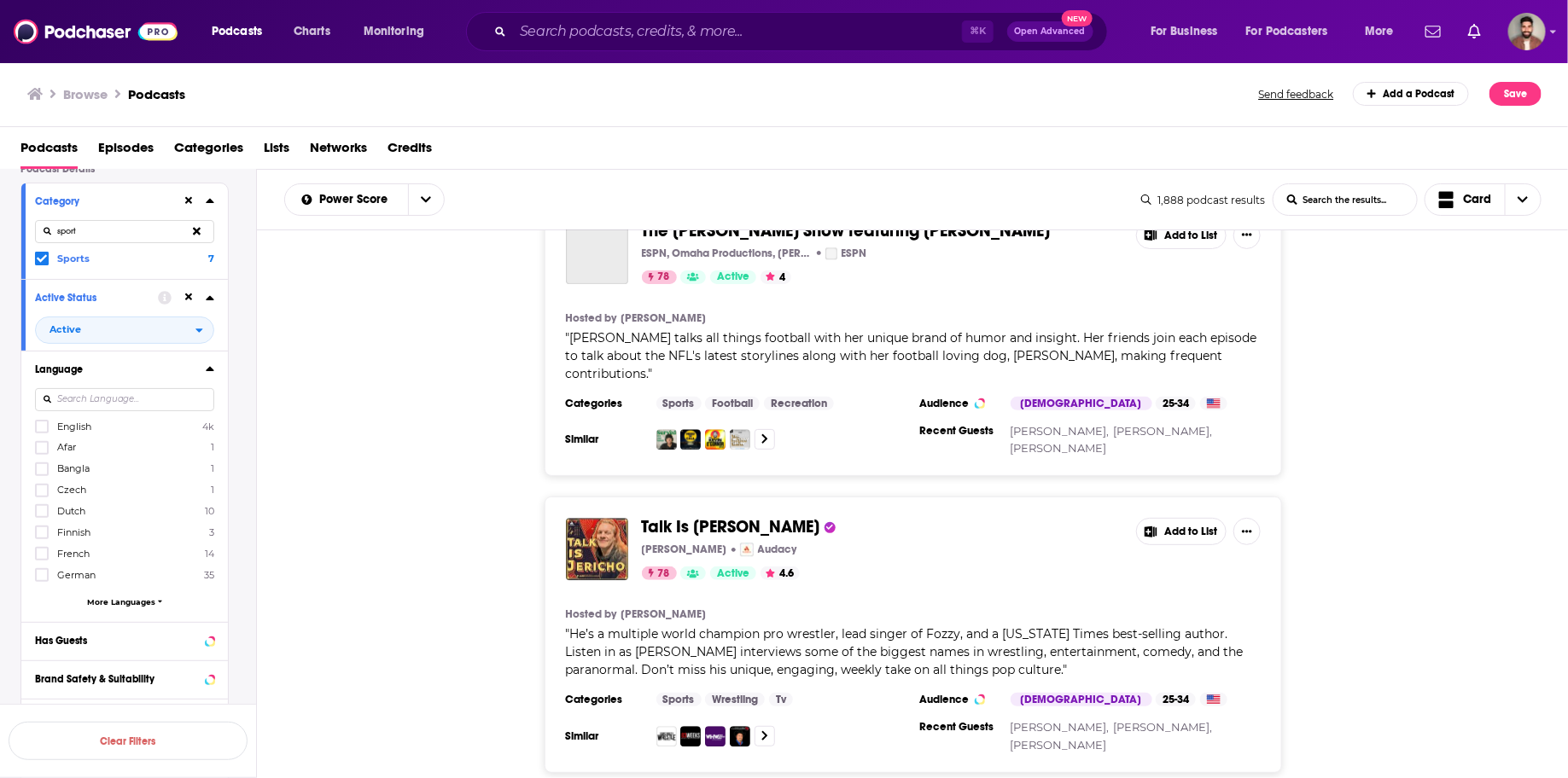
scroll to position [9, 0]
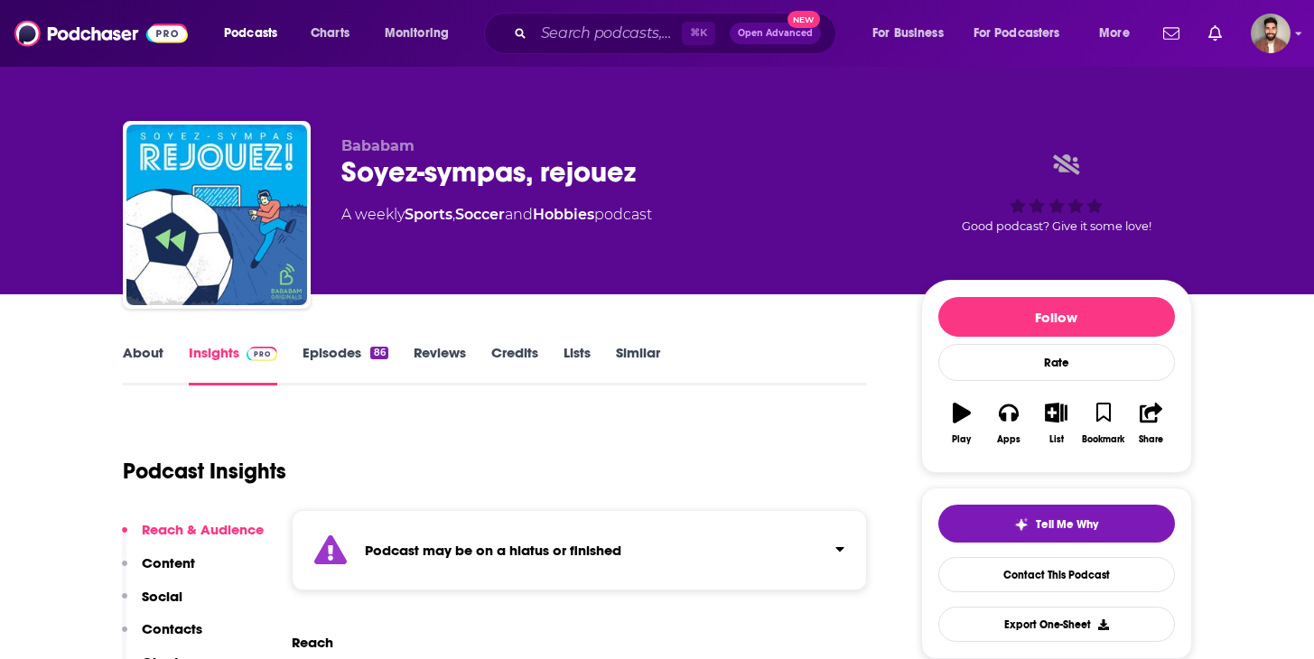
click at [328, 349] on link "Episodes 86" at bounding box center [344, 365] width 85 height 42
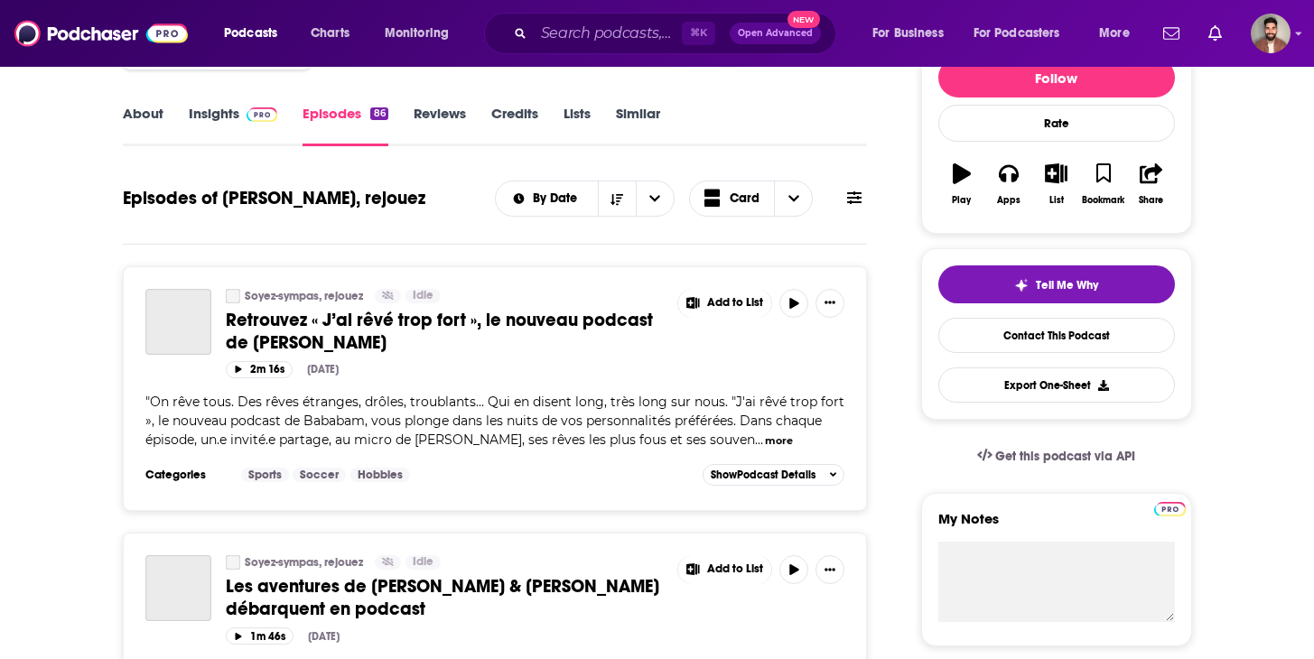
scroll to position [240, 0]
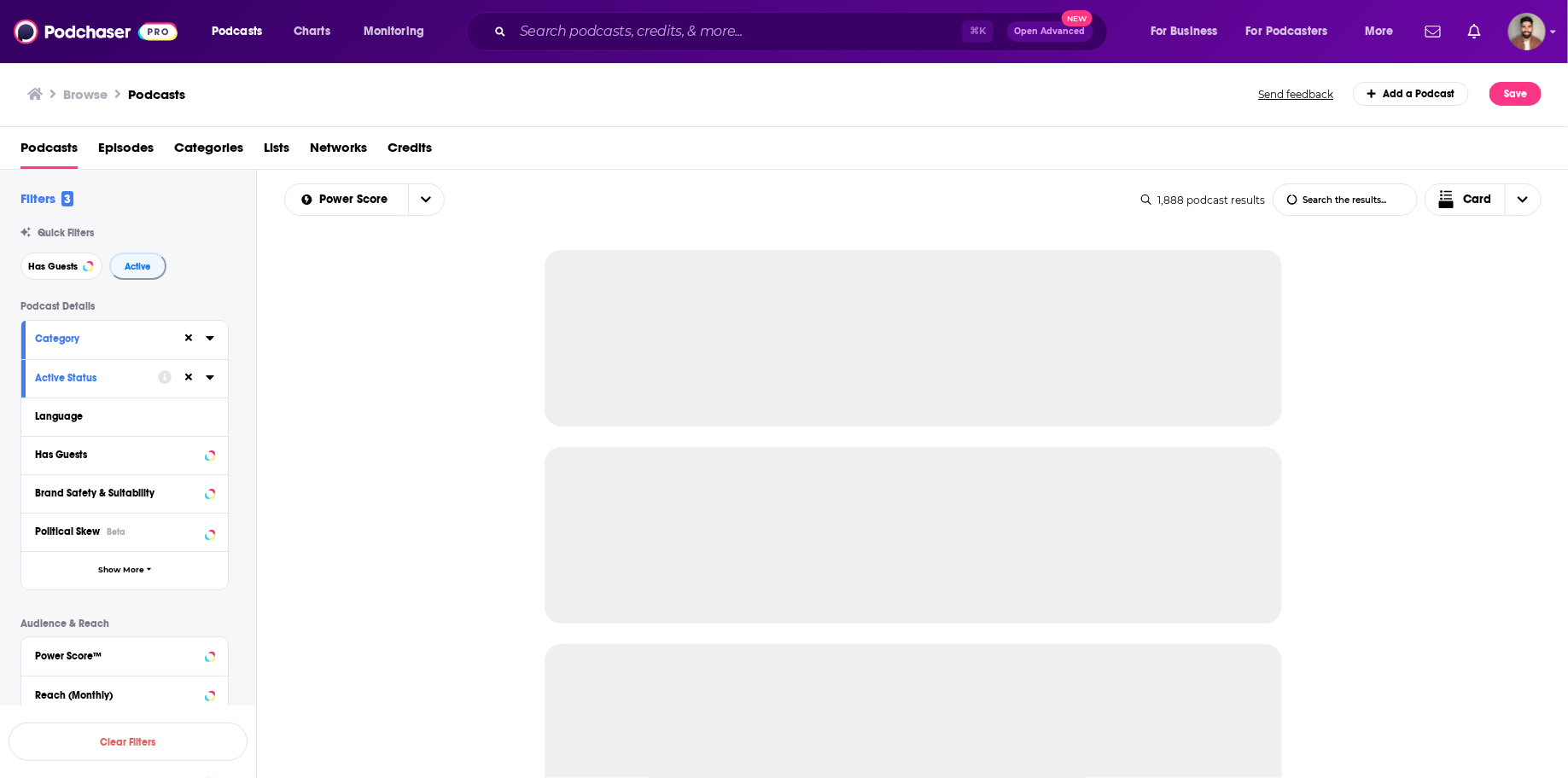
click at [122, 350] on div "Category" at bounding box center [125, 339] width 206 height 39
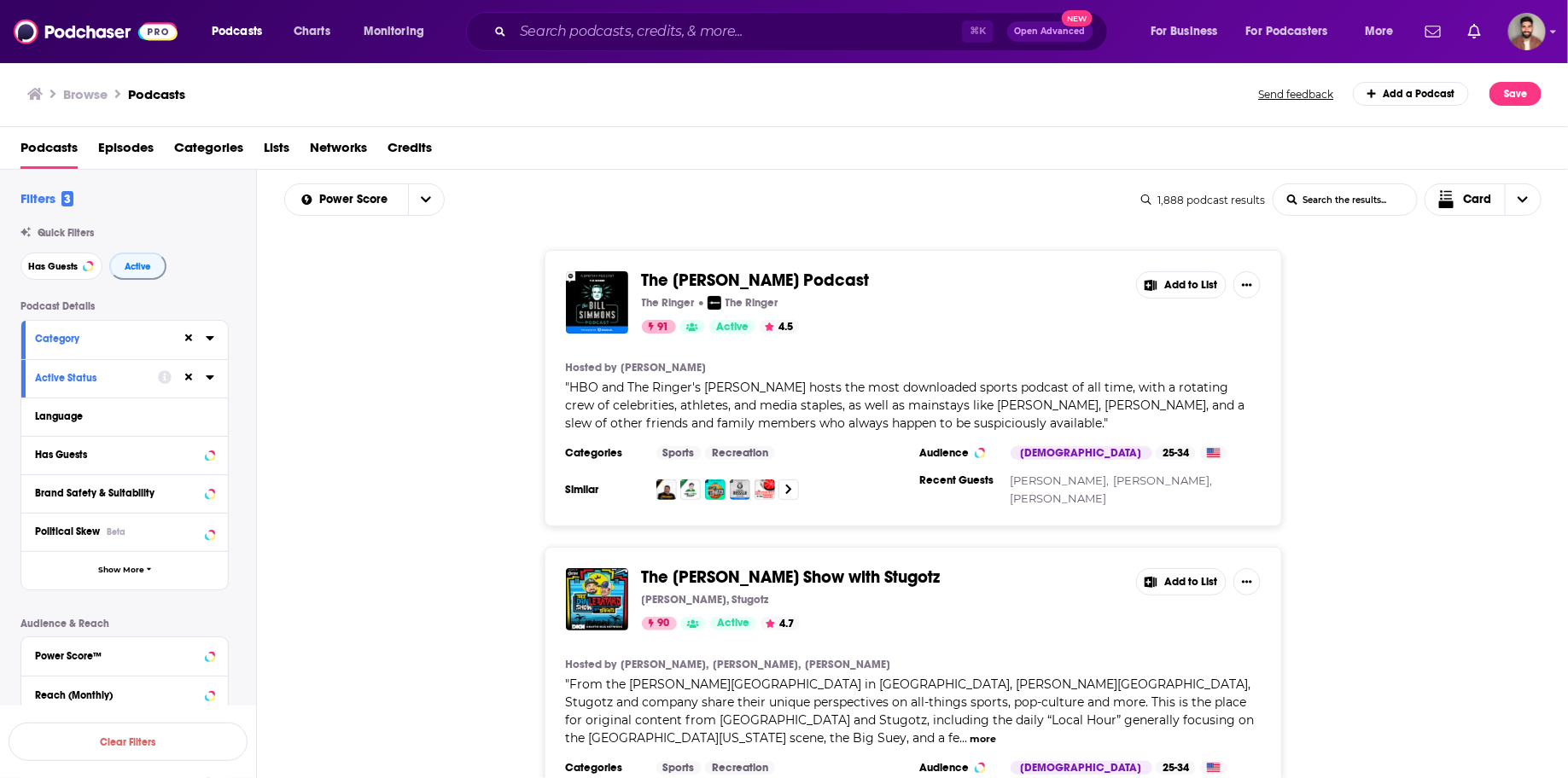
click at [136, 341] on div "Category" at bounding box center [103, 338] width 136 height 12
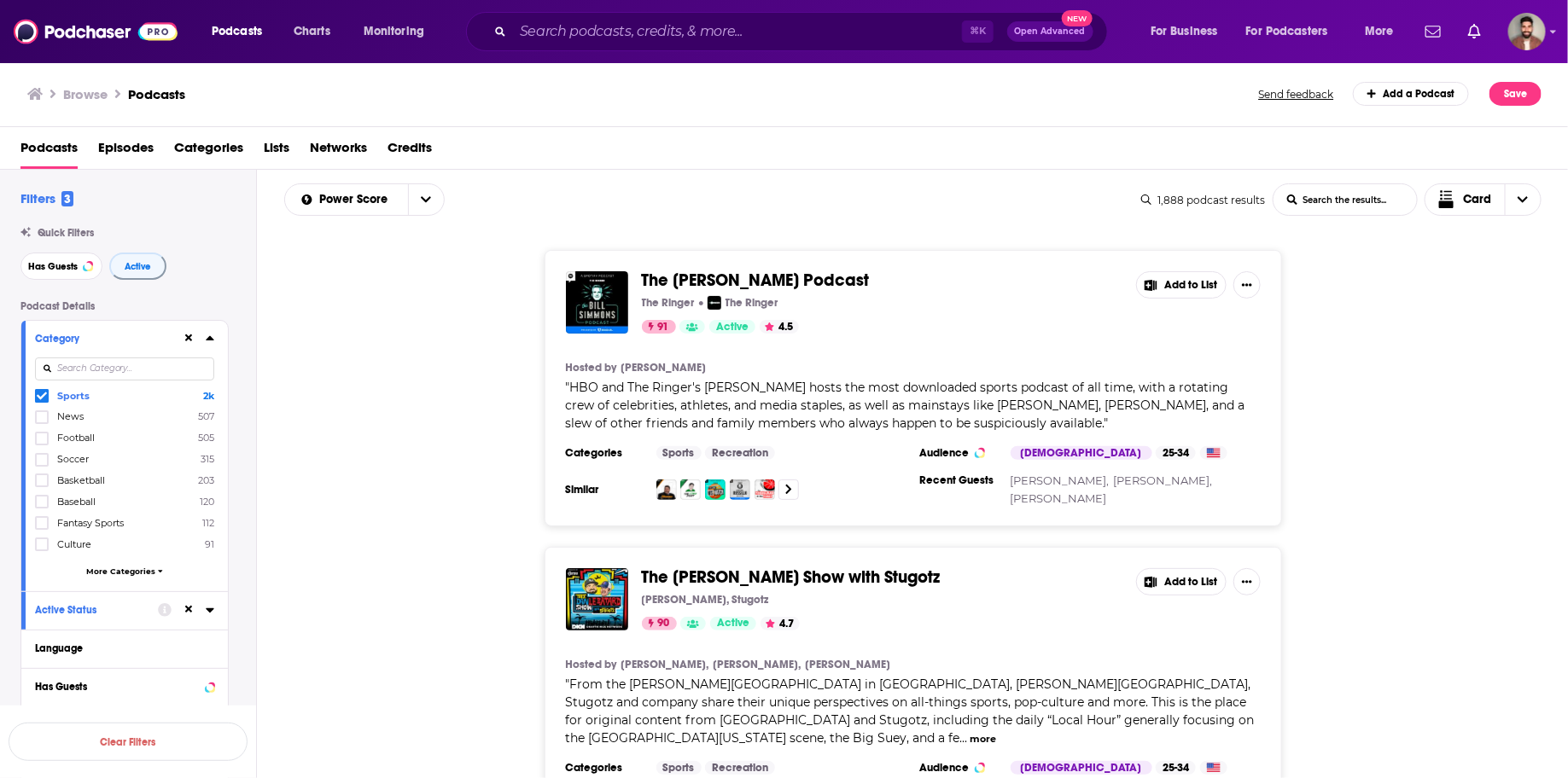
click at [131, 333] on div "Category" at bounding box center [103, 338] width 136 height 12
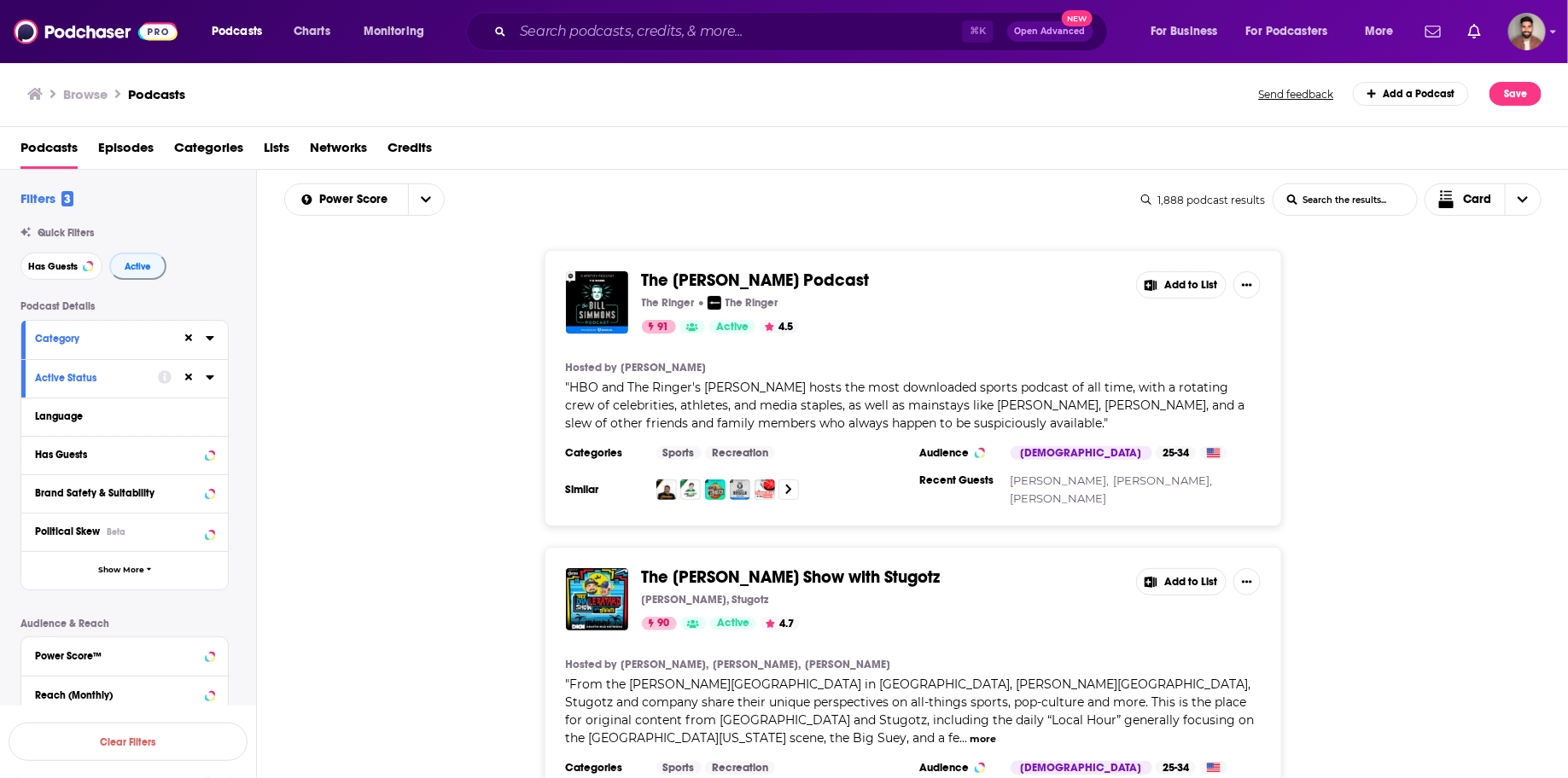
click at [136, 385] on button "Active Status" at bounding box center [96, 377] width 123 height 22
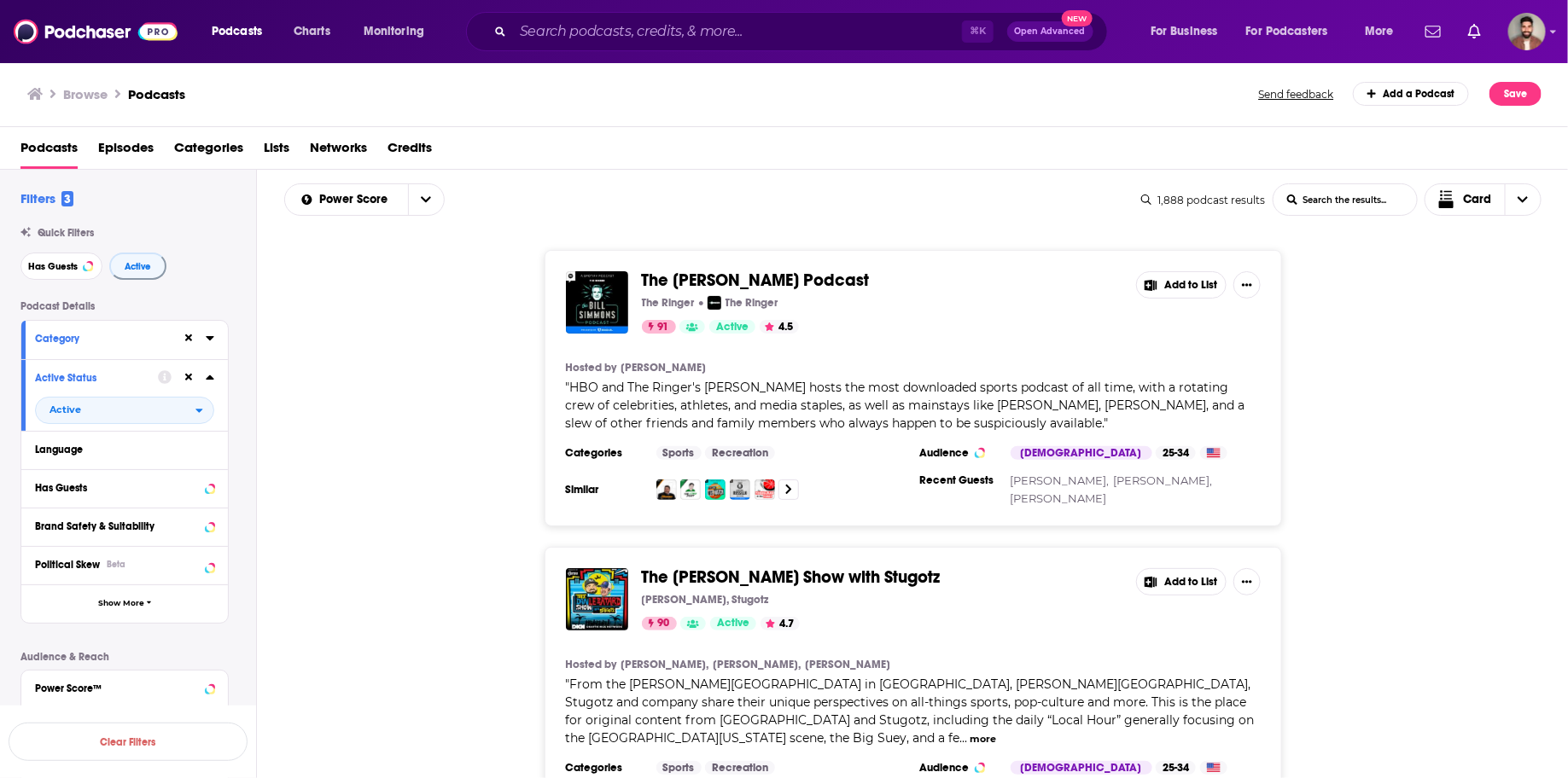
click at [129, 383] on div "Active Status" at bounding box center [91, 378] width 112 height 12
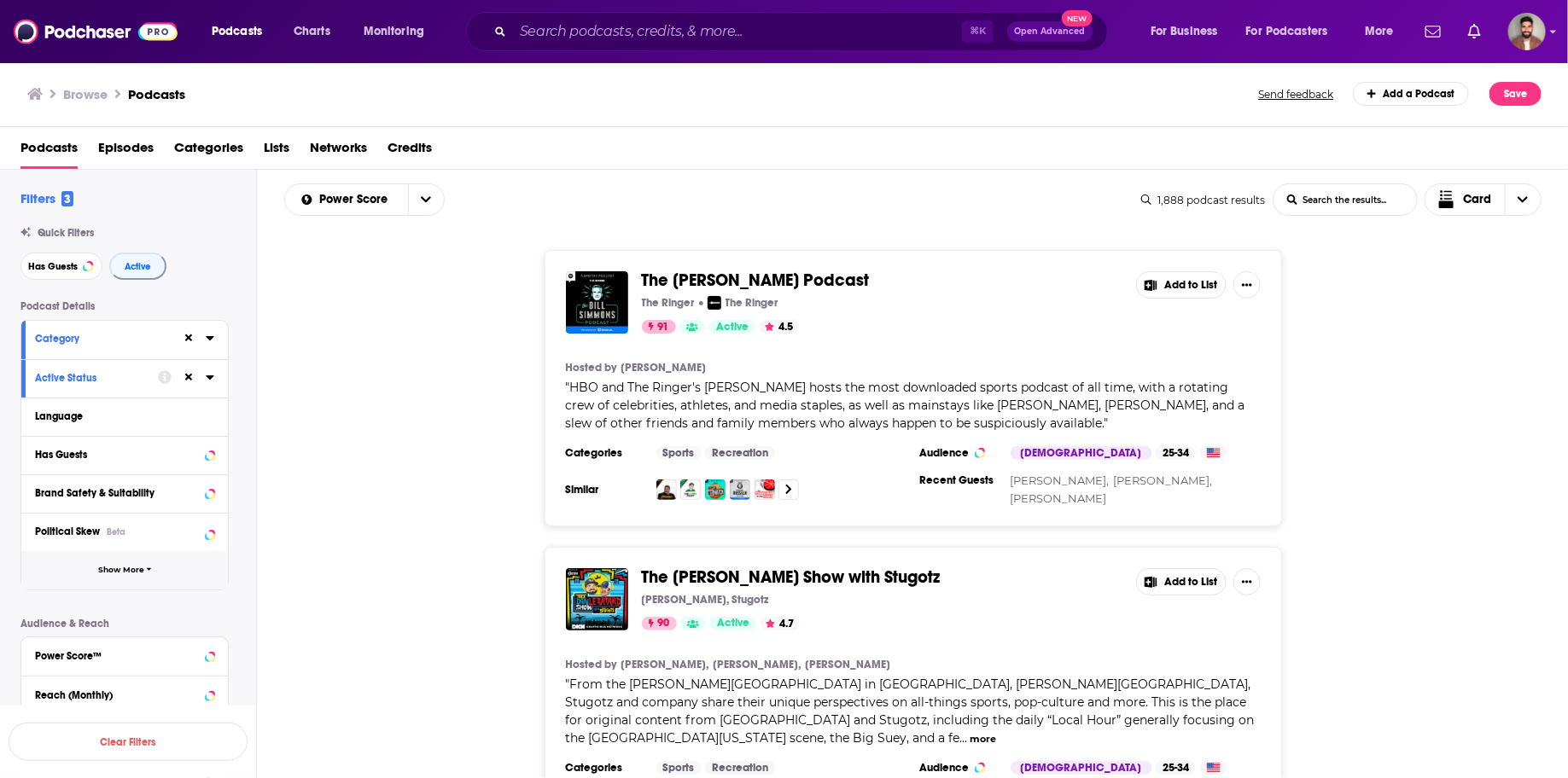
click at [130, 566] on span "Show More" at bounding box center [121, 571] width 46 height 9
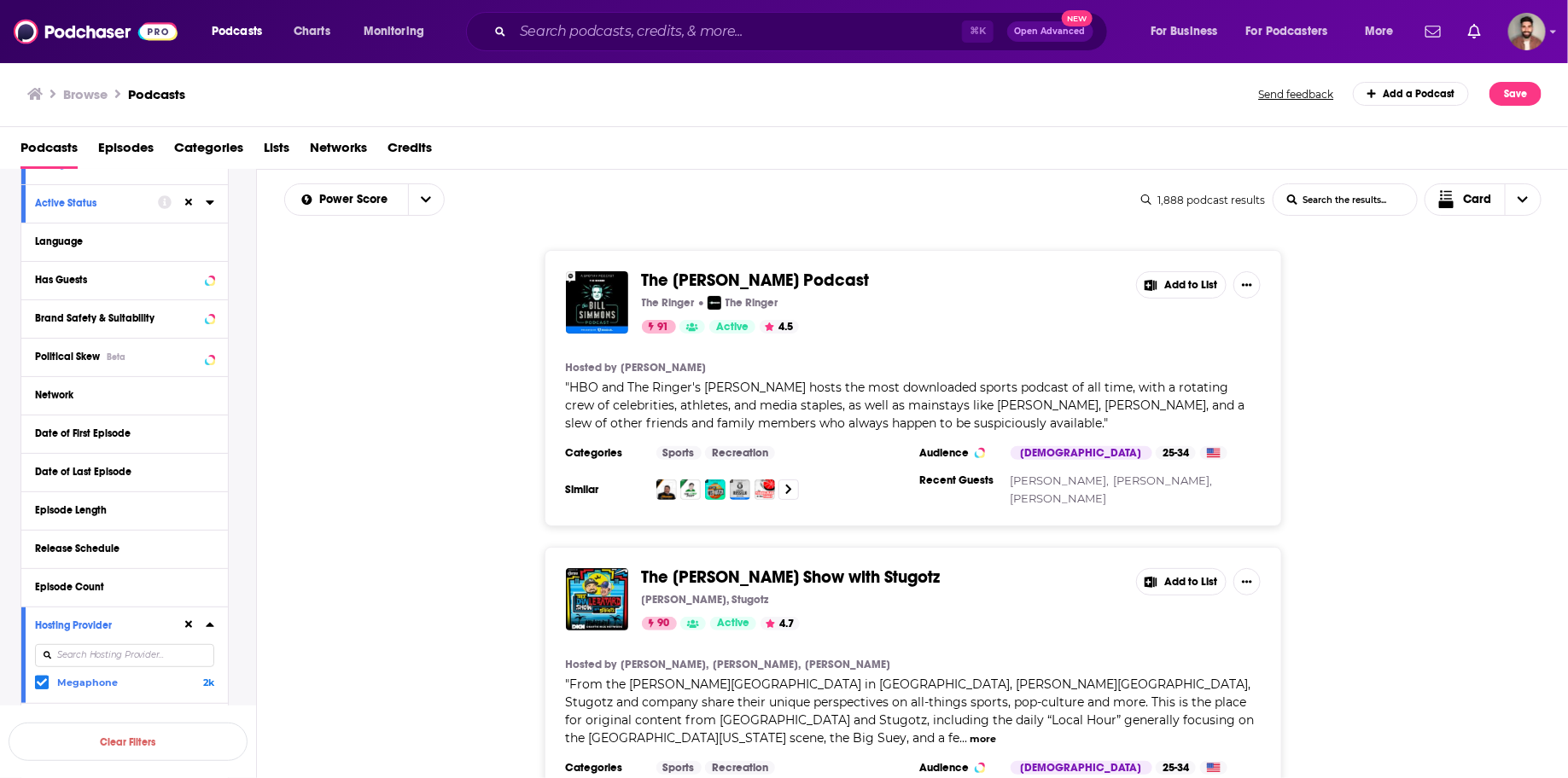
scroll to position [164, 0]
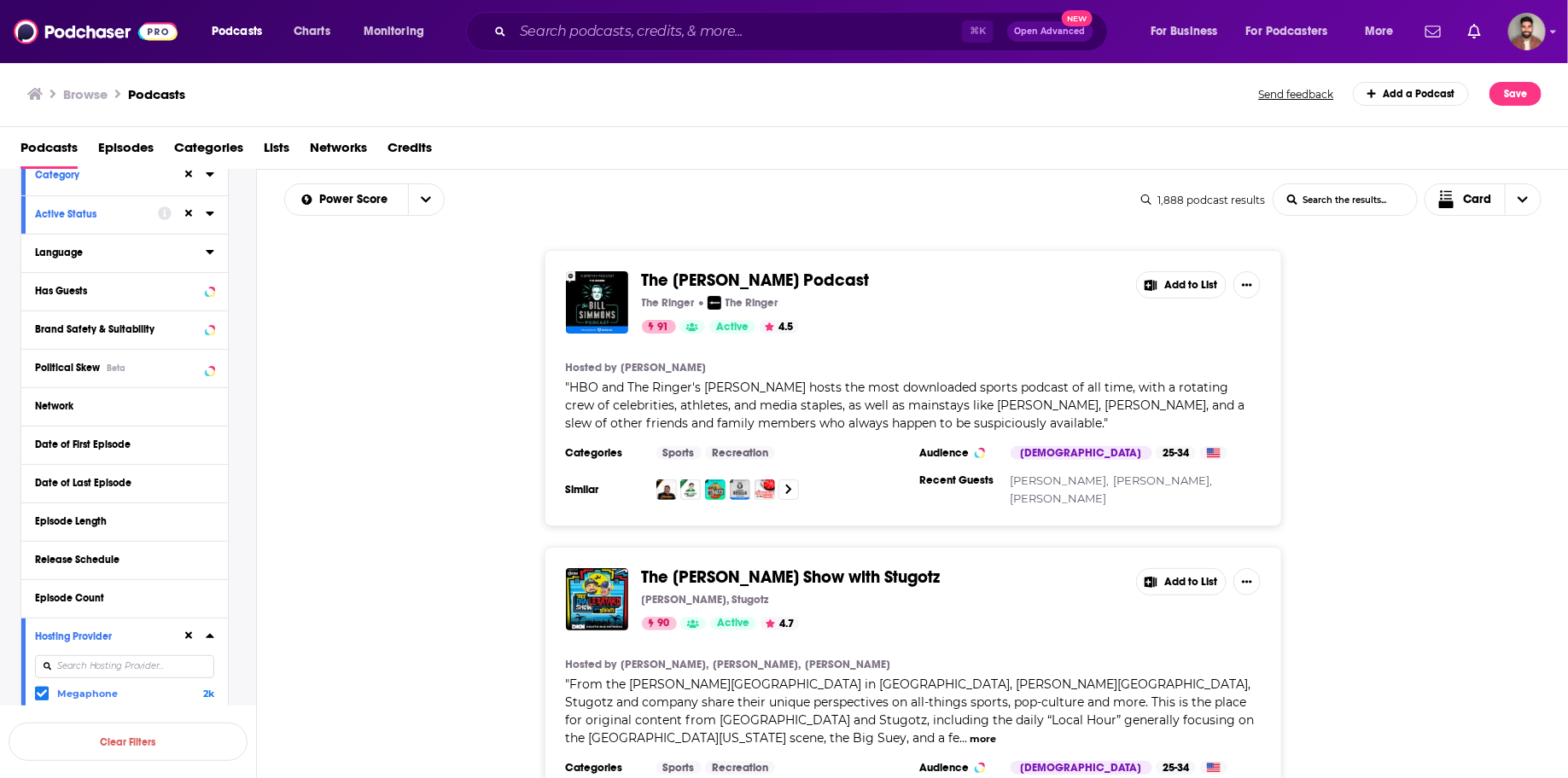
click at [131, 248] on div "Language" at bounding box center [114, 252] width 160 height 12
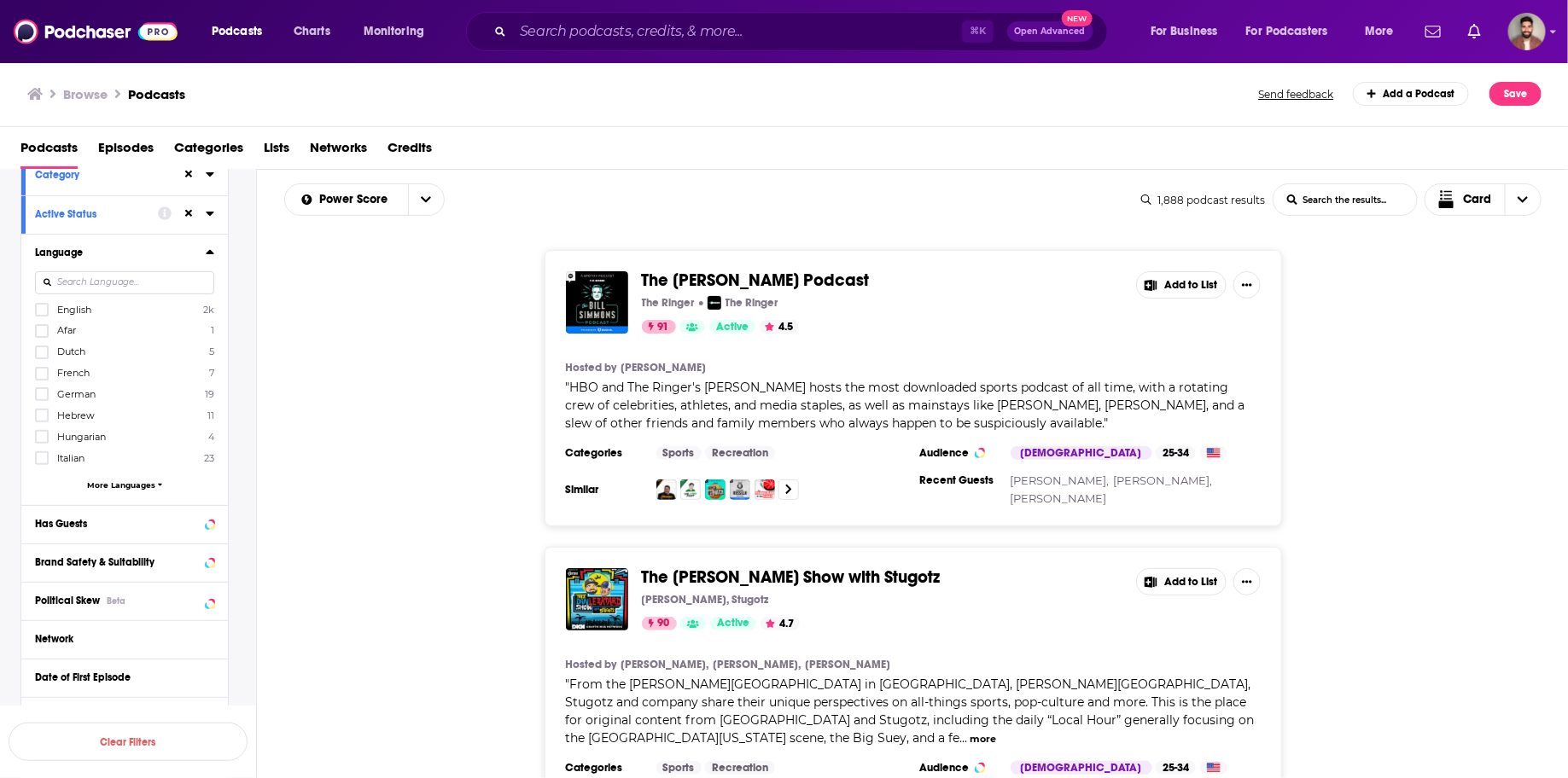
click at [134, 491] on div "English 2k Afar 1 Dutch 5 French 7 German 19 Hebrew 11 Hungarian 4 Italian 23 M…" at bounding box center [125, 401] width 180 height 197
click at [133, 487] on div "English 2k Afar 1 Dutch 5 French 7 German 19 Hebrew 11 Hungarian 4 Italian 23 M…" at bounding box center [125, 401] width 180 height 197
click at [118, 480] on span "More Languages" at bounding box center [121, 485] width 68 height 9
